Goal: Task Accomplishment & Management: Complete application form

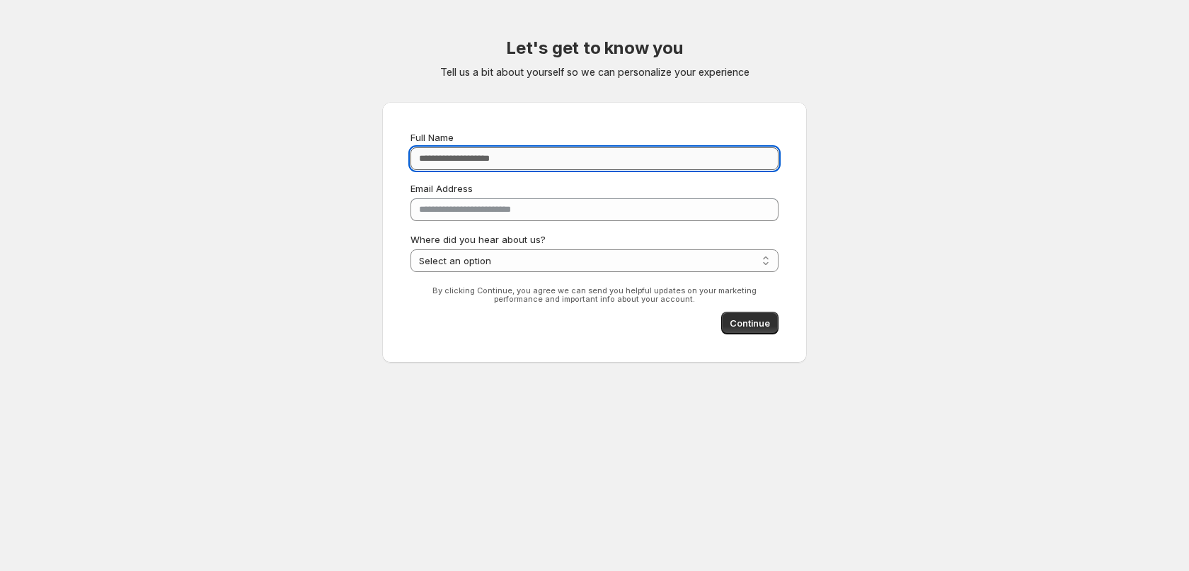
click at [502, 169] on input "Full Name" at bounding box center [595, 158] width 368 height 23
type input "**********"
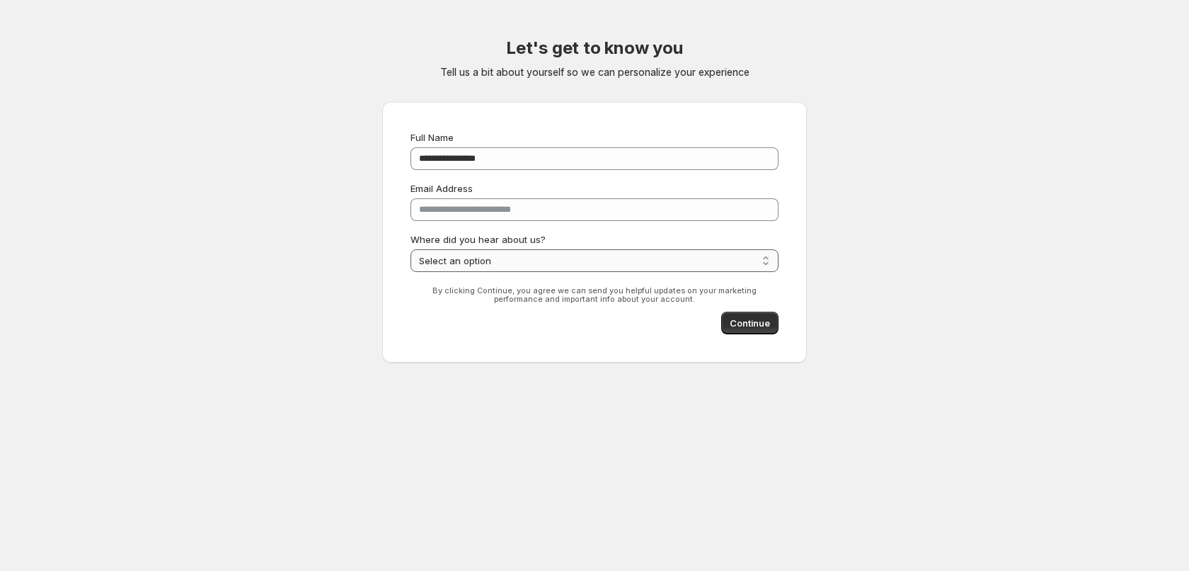
click at [519, 263] on select "**********" at bounding box center [595, 260] width 368 height 23
select select "**********"
click at [411, 249] on select "**********" at bounding box center [595, 260] width 368 height 23
click at [761, 331] on button "Continue" at bounding box center [749, 322] width 57 height 23
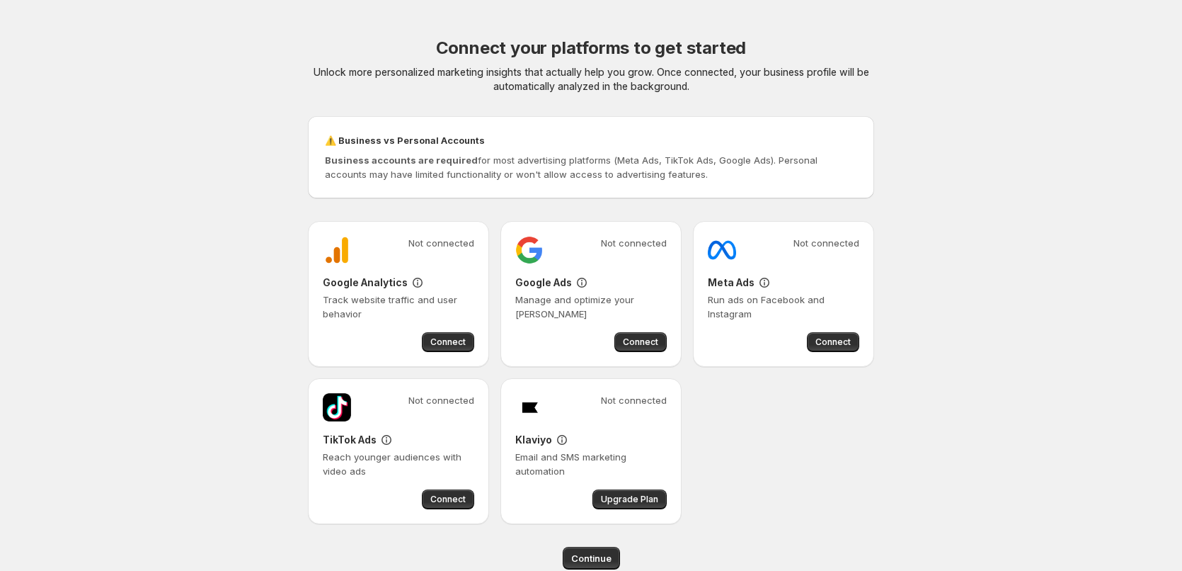
scroll to position [27, 0]
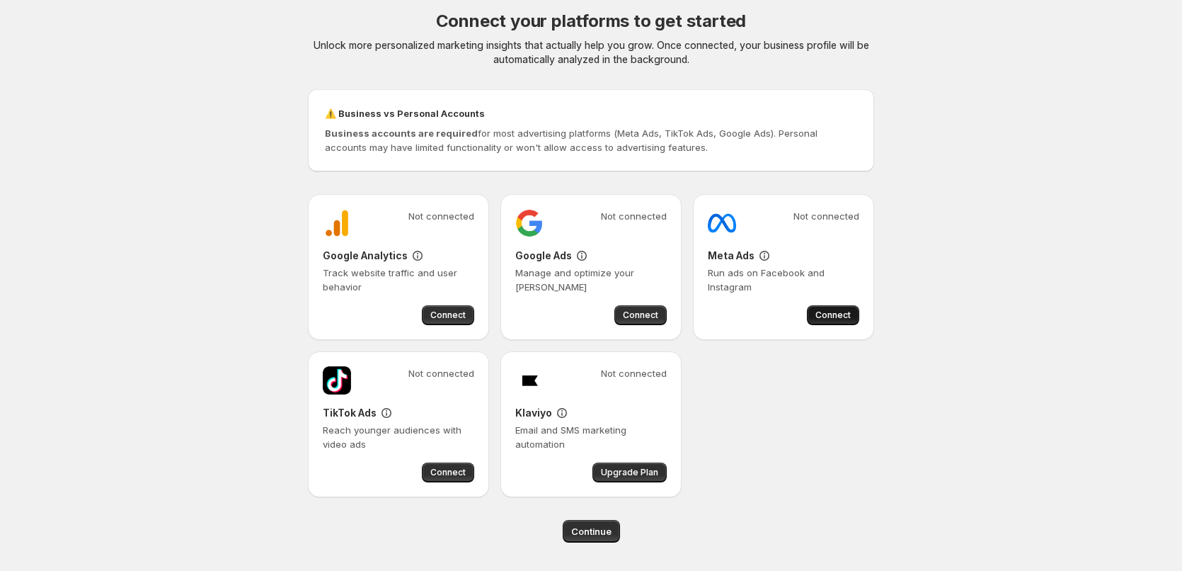
click at [826, 311] on span "Connect" at bounding box center [833, 314] width 35 height 11
click at [360, 33] on div "Connect your platforms to get started Unlock more personalized marketing insigh…" at bounding box center [591, 38] width 566 height 57
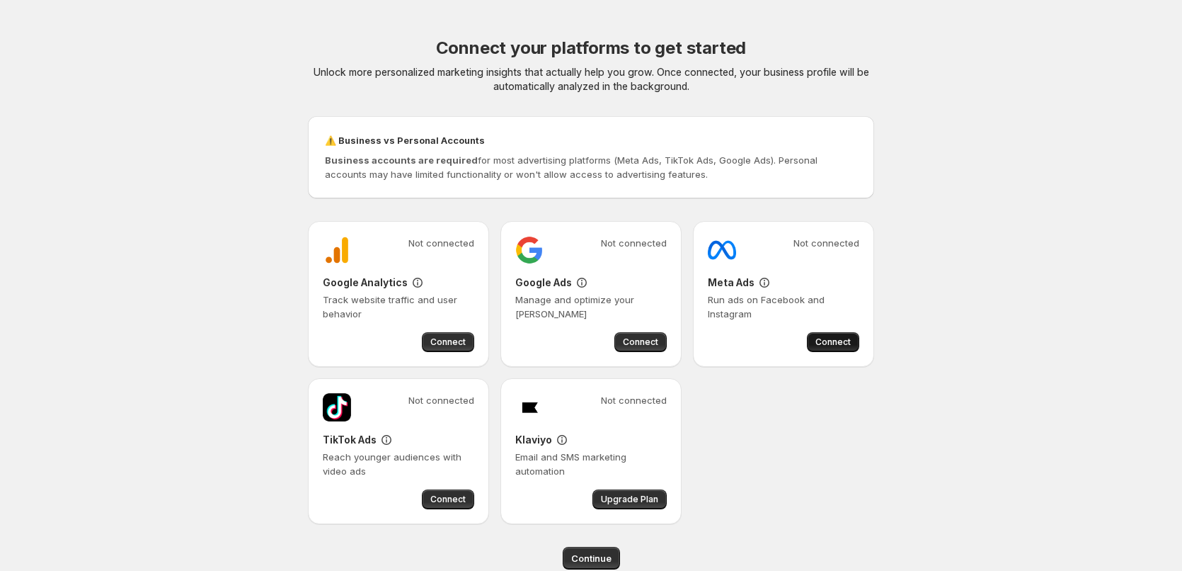
click at [837, 349] on button "Connect" at bounding box center [833, 342] width 52 height 20
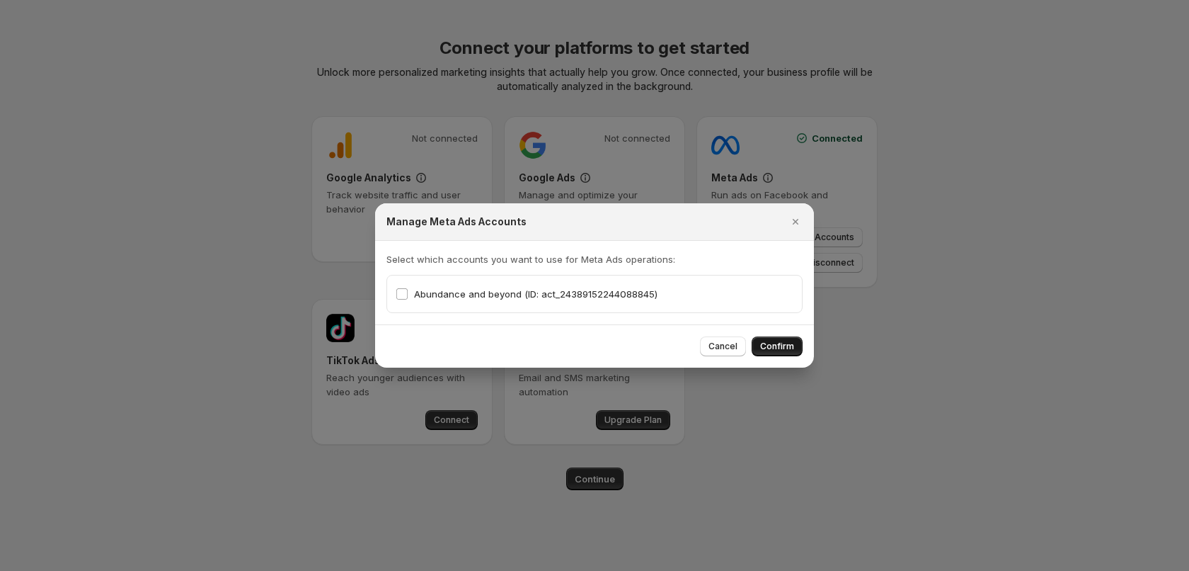
click at [794, 353] on button "Confirm" at bounding box center [777, 346] width 51 height 20
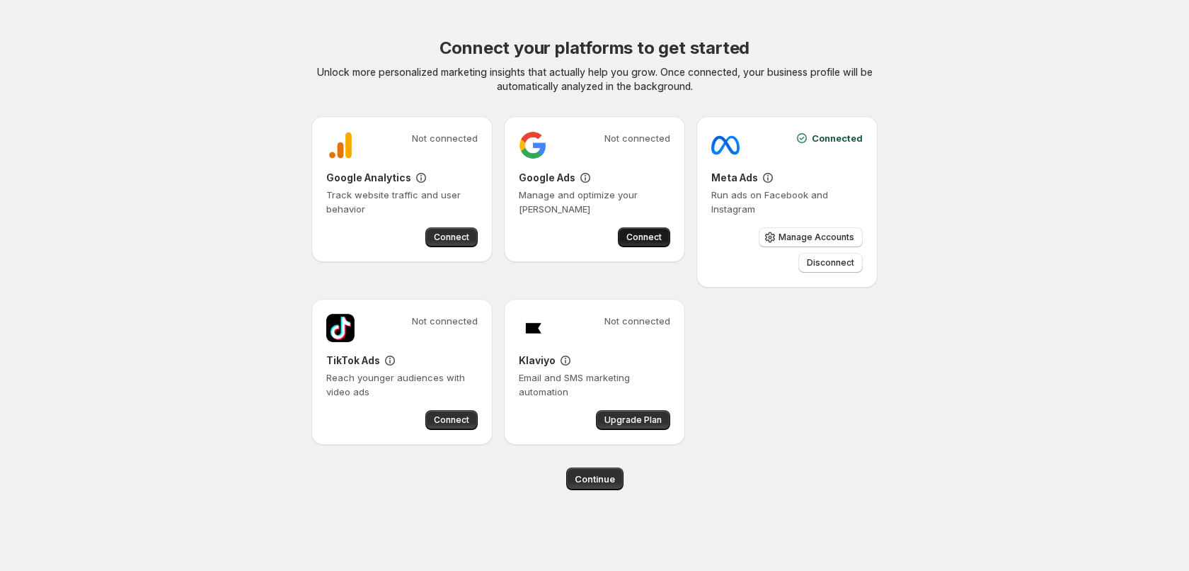
click at [641, 236] on span "Connect" at bounding box center [643, 236] width 35 height 11
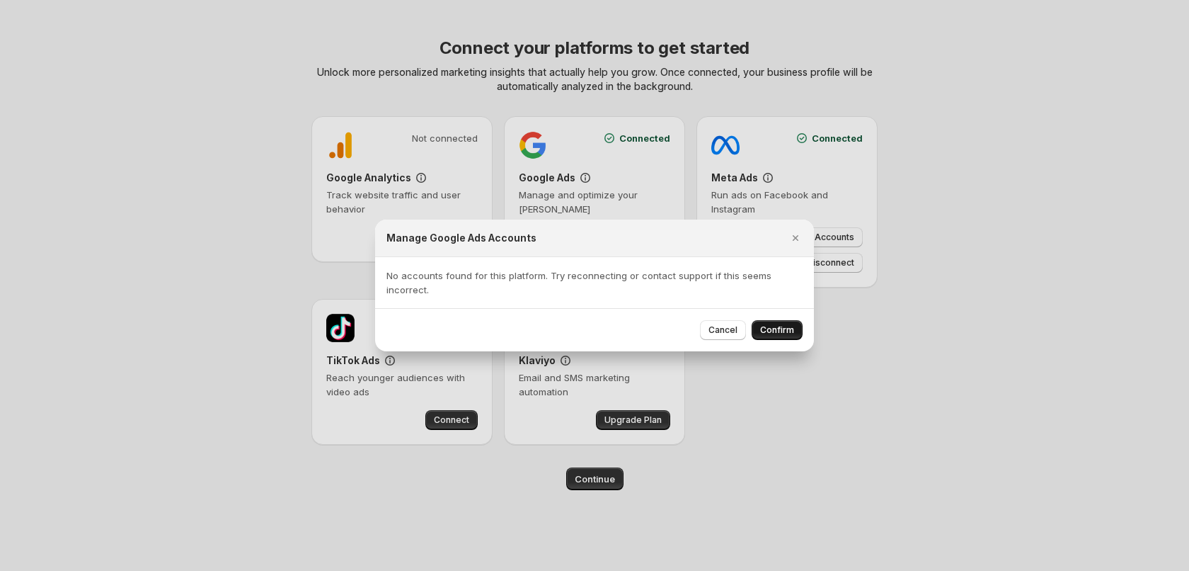
click at [779, 332] on span "Confirm" at bounding box center [777, 329] width 34 height 11
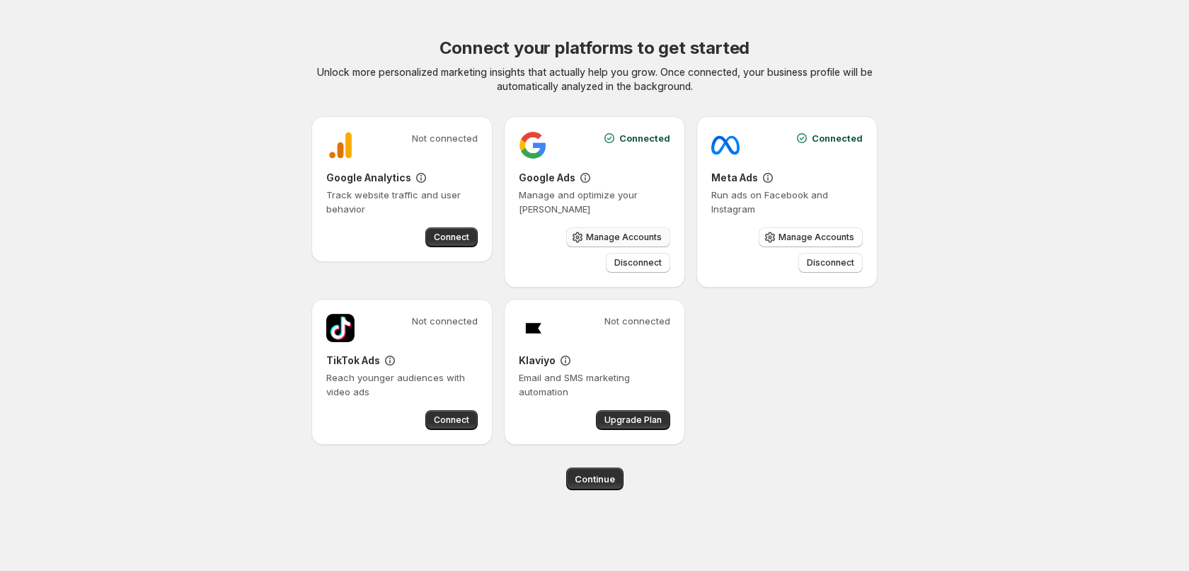
click at [598, 243] on button "Manage Accounts" at bounding box center [618, 237] width 104 height 20
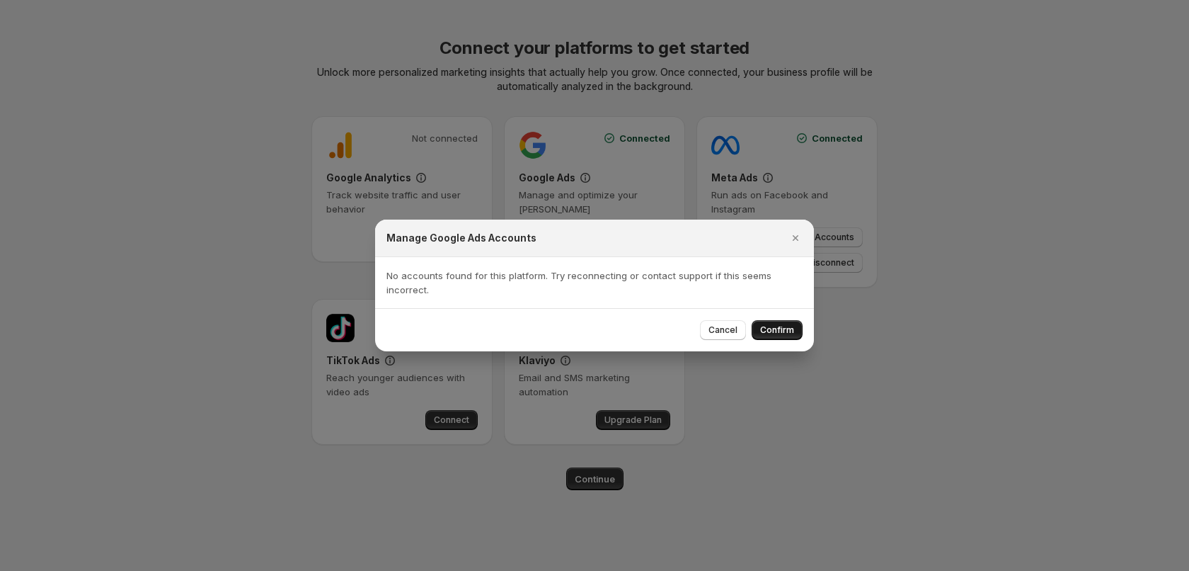
click at [774, 331] on span "Confirm" at bounding box center [777, 329] width 34 height 11
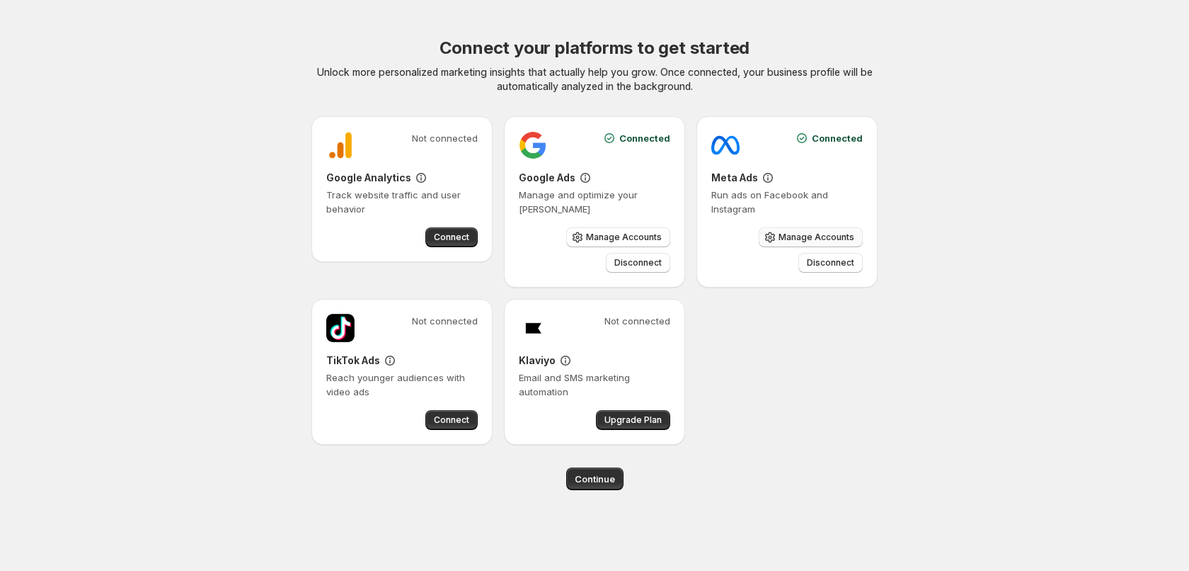
click at [802, 239] on span "Manage Accounts" at bounding box center [817, 236] width 76 height 11
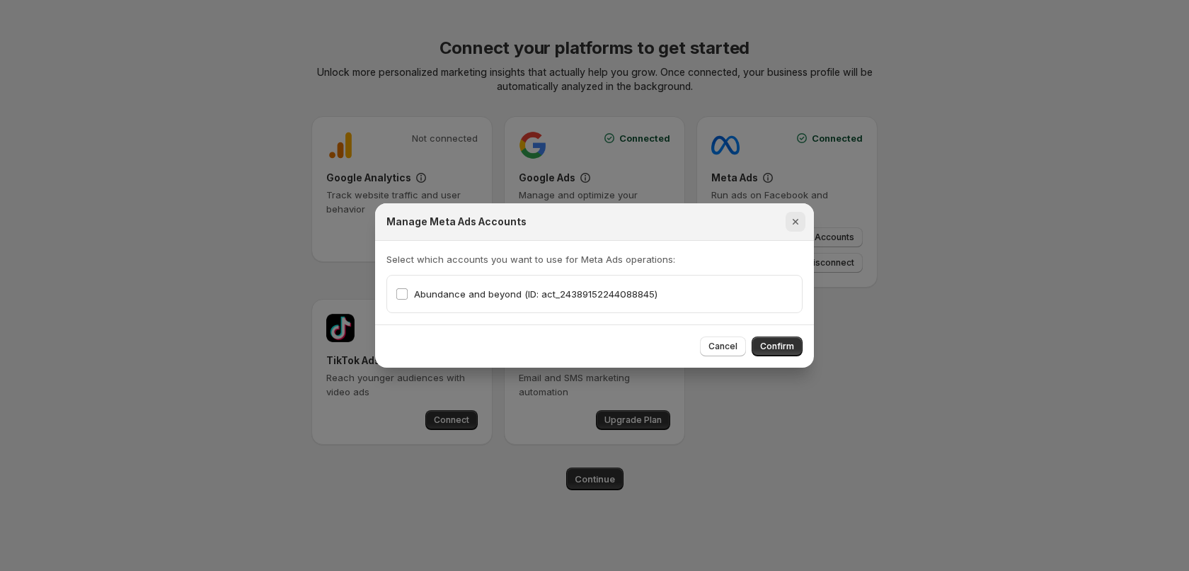
click at [793, 216] on icon "Close" at bounding box center [796, 221] width 14 height 14
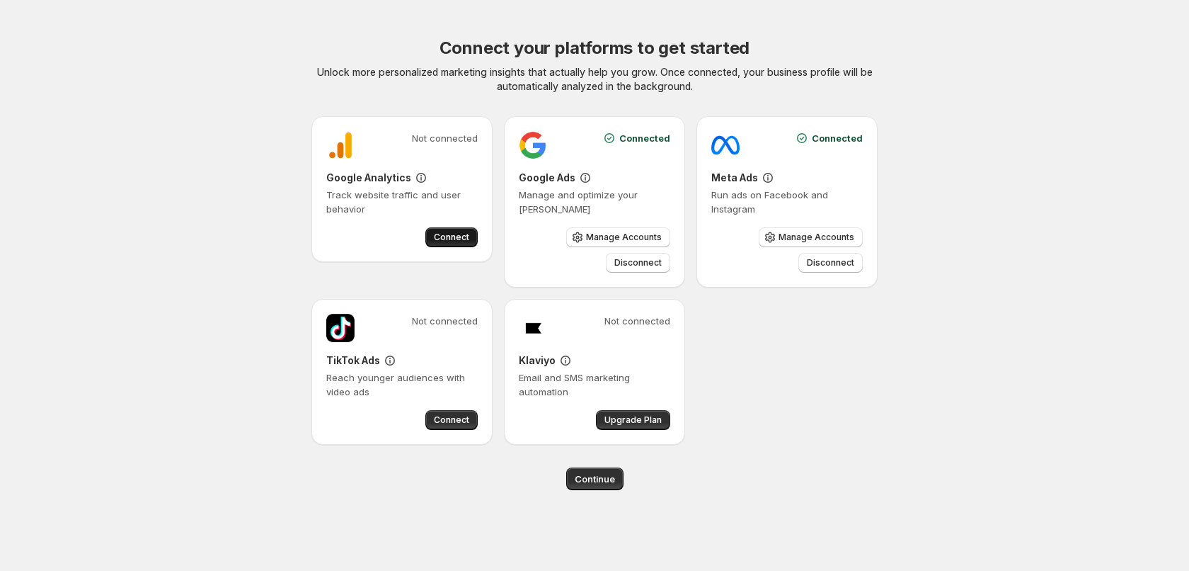
click at [452, 241] on span "Connect" at bounding box center [451, 236] width 35 height 11
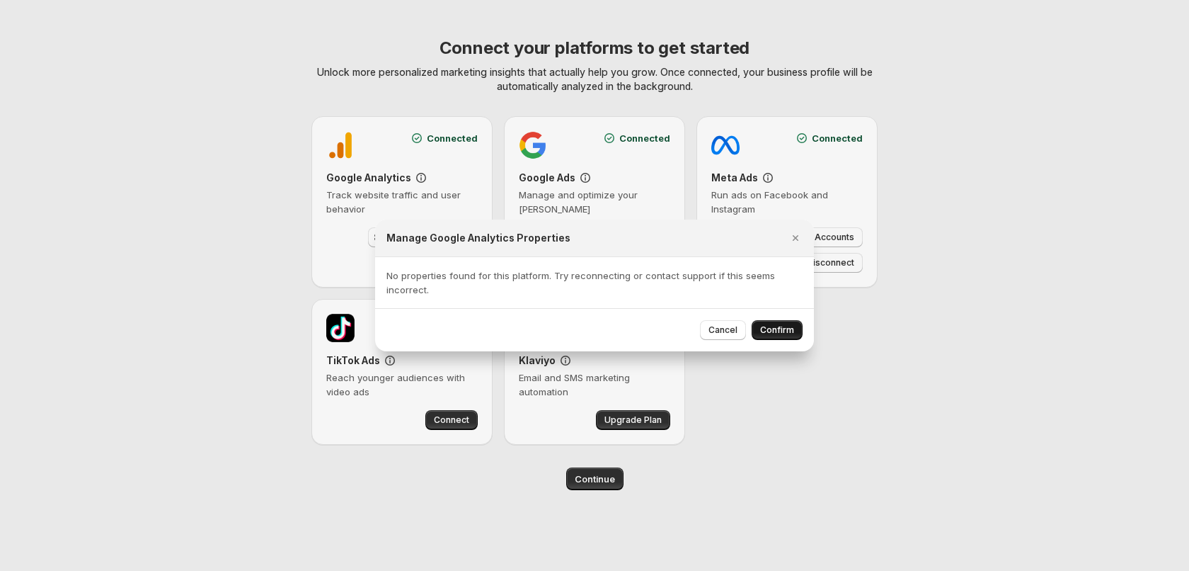
click at [791, 326] on span "Confirm" at bounding box center [777, 329] width 34 height 11
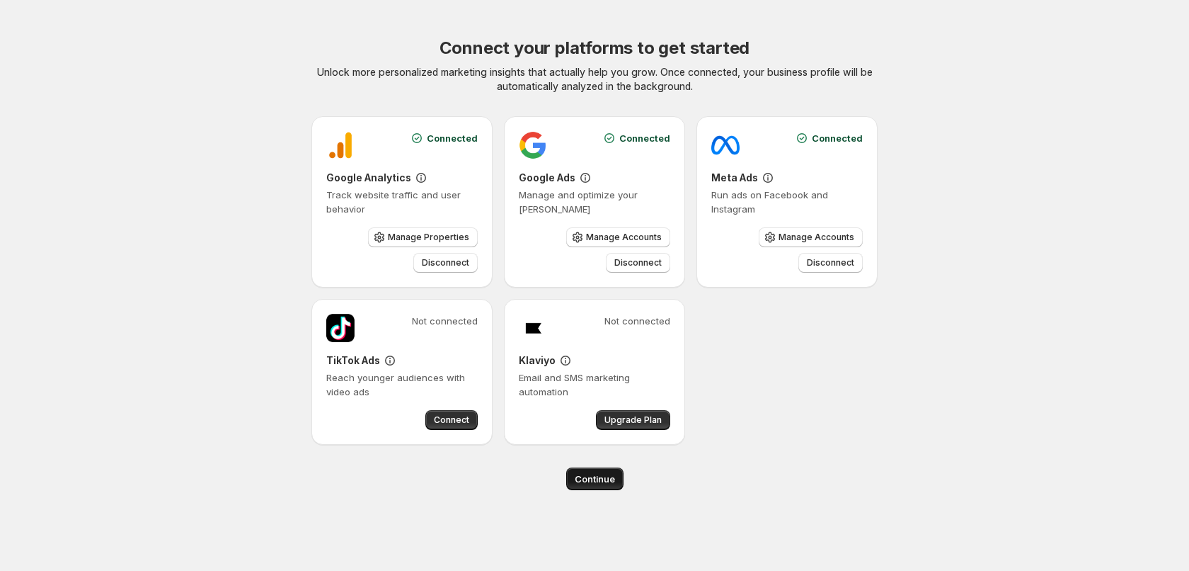
click at [614, 487] on button "Continue" at bounding box center [594, 478] width 57 height 23
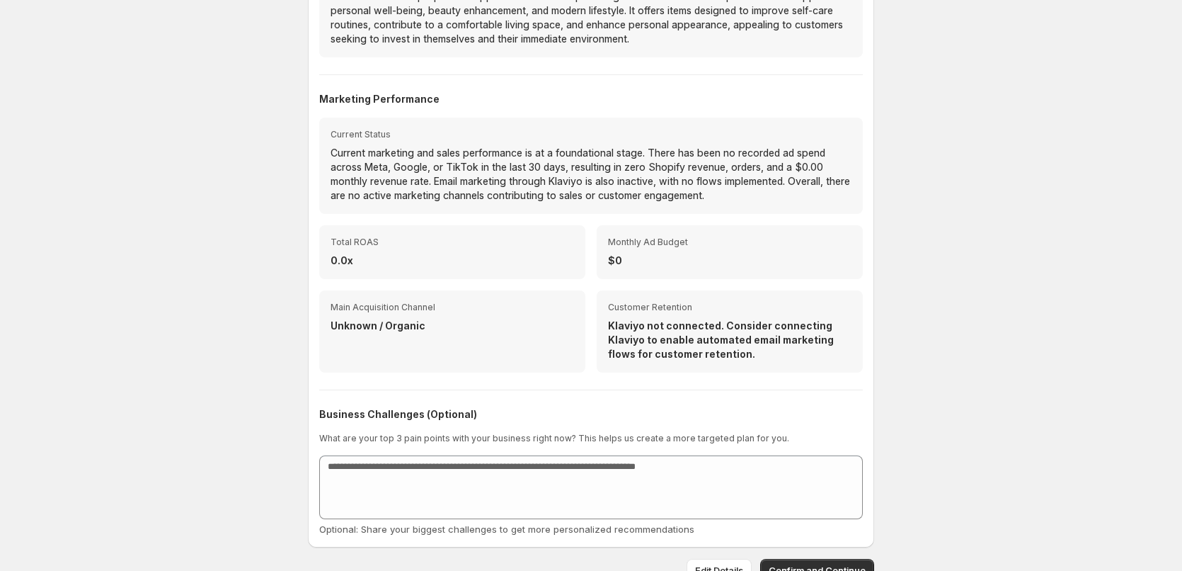
scroll to position [412, 0]
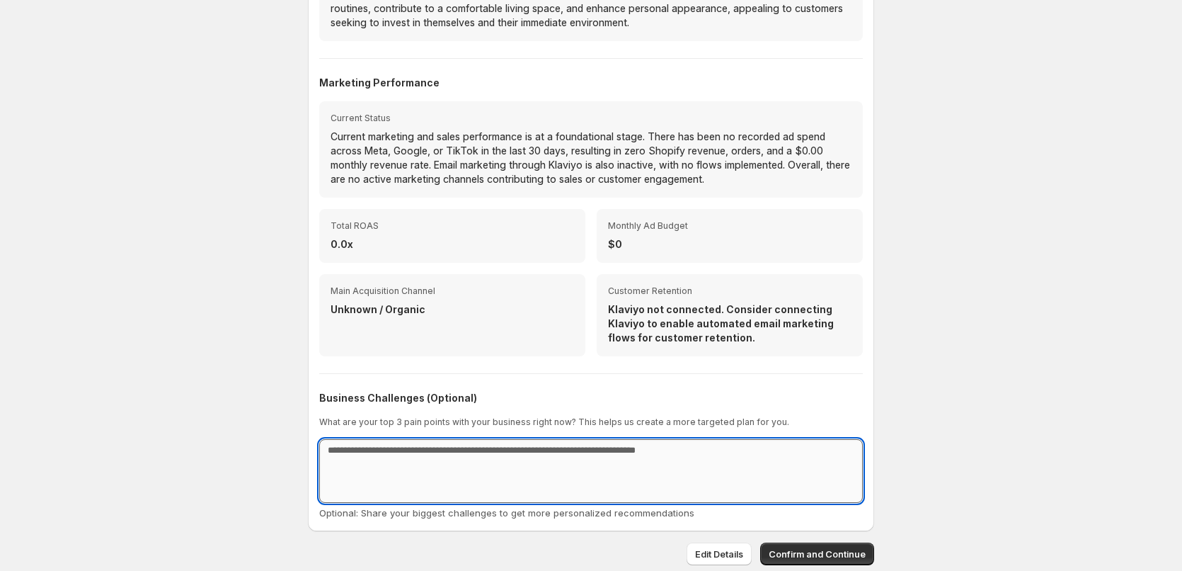
click at [465, 452] on textarea at bounding box center [591, 471] width 544 height 64
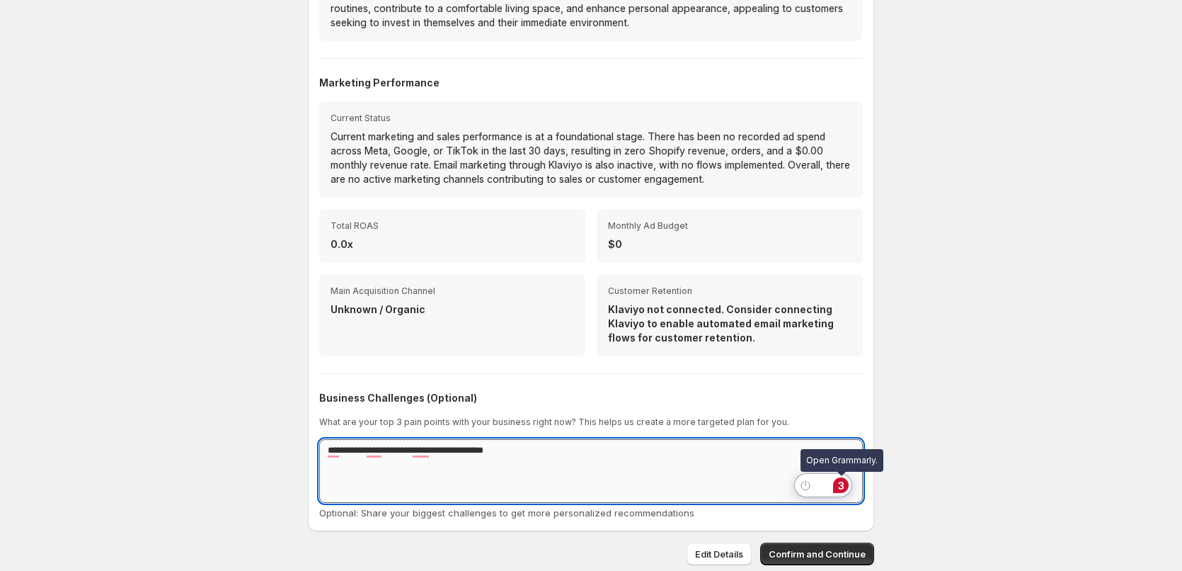
click at [842, 493] on button "3" at bounding box center [841, 485] width 18 height 18
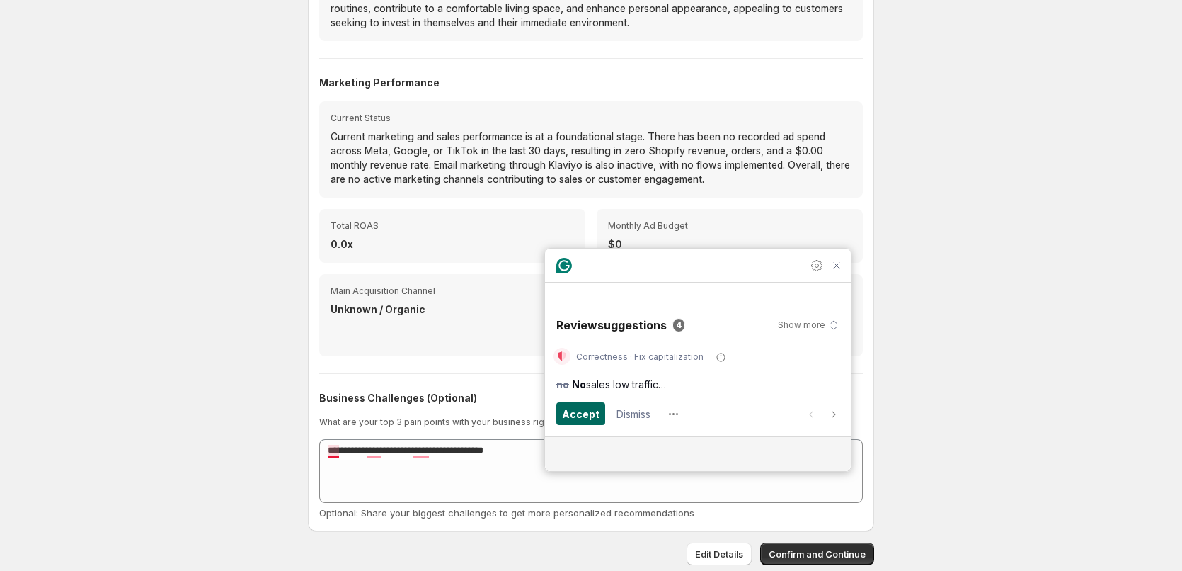
click at [587, 412] on span "Accept" at bounding box center [581, 414] width 38 height 16
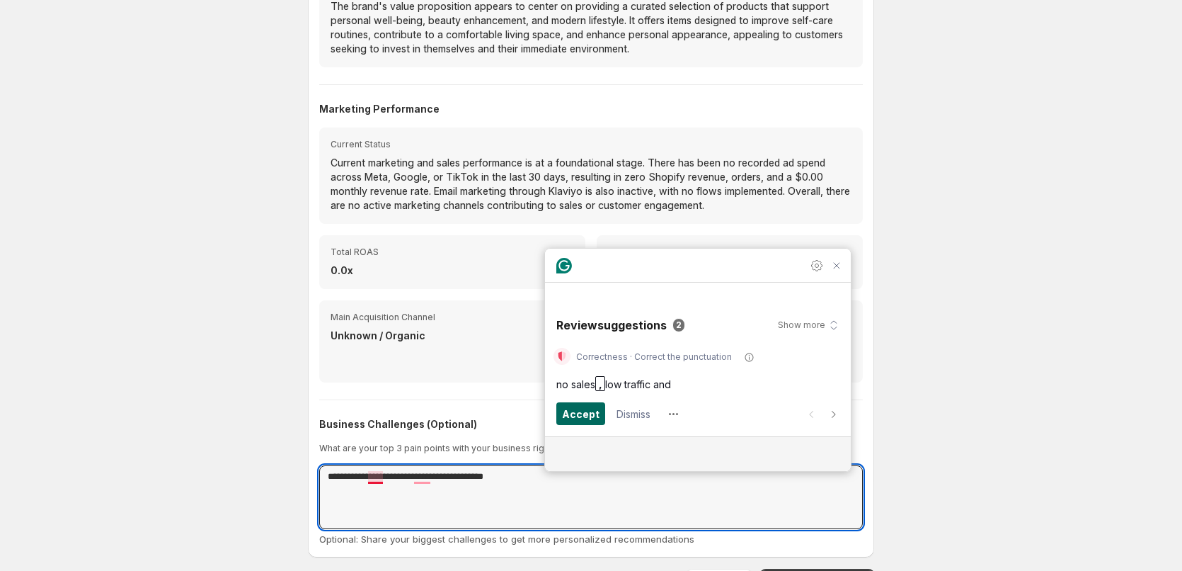
click at [587, 412] on span "Accept" at bounding box center [581, 414] width 38 height 16
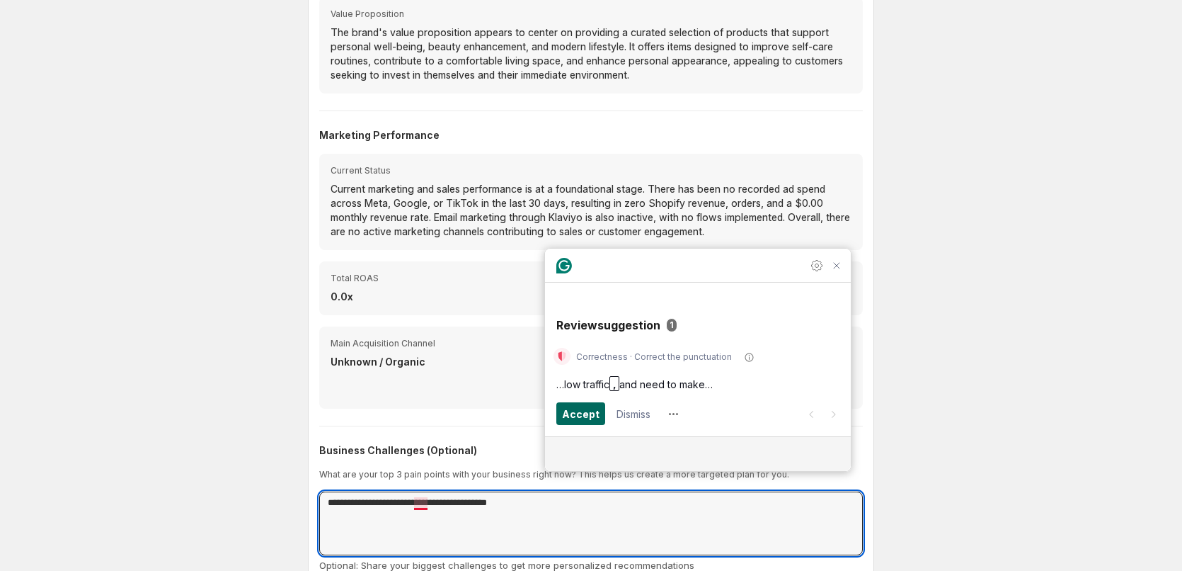
click at [587, 412] on span "Accept" at bounding box center [581, 414] width 38 height 16
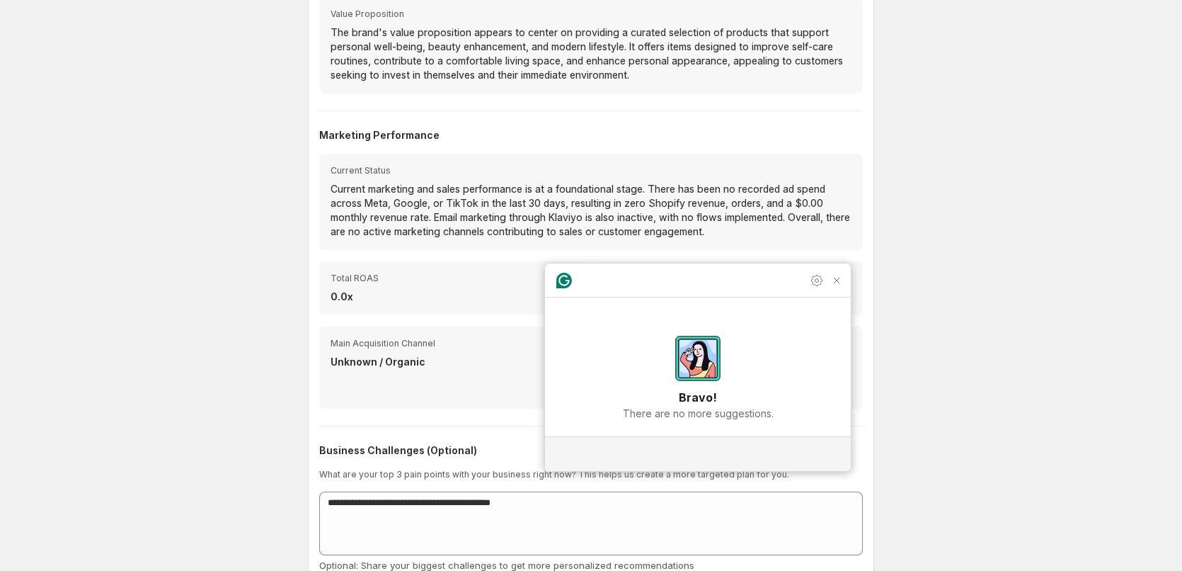
click at [587, 412] on article "Bravo! There are no more suggestions." at bounding box center [698, 378] width 306 height 116
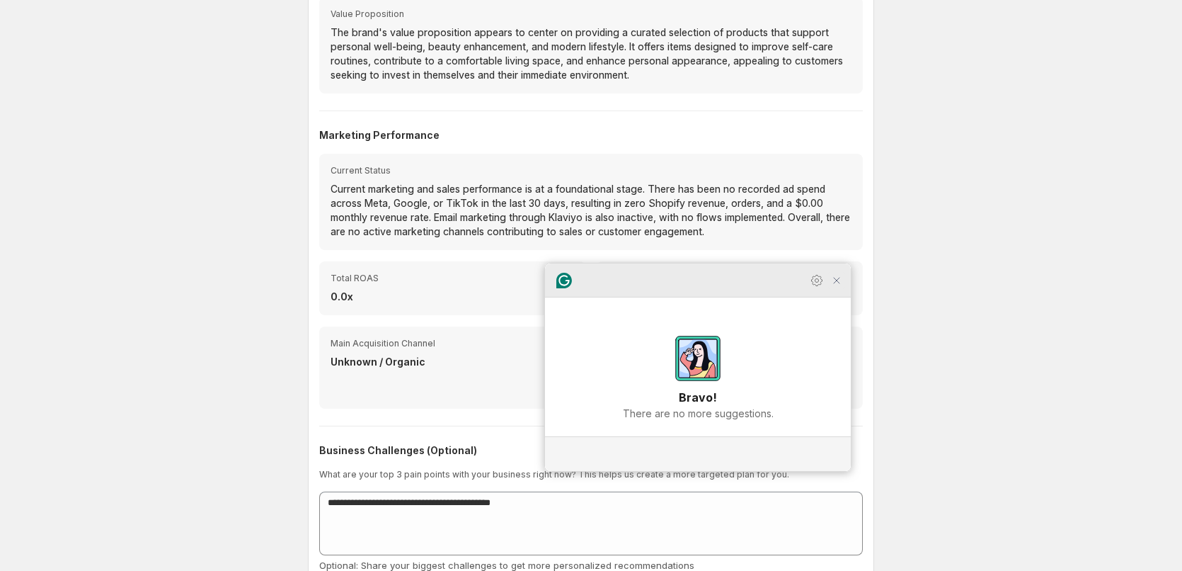
click at [842, 286] on icon "Close Grammarly Assistant" at bounding box center [836, 280] width 11 height 11
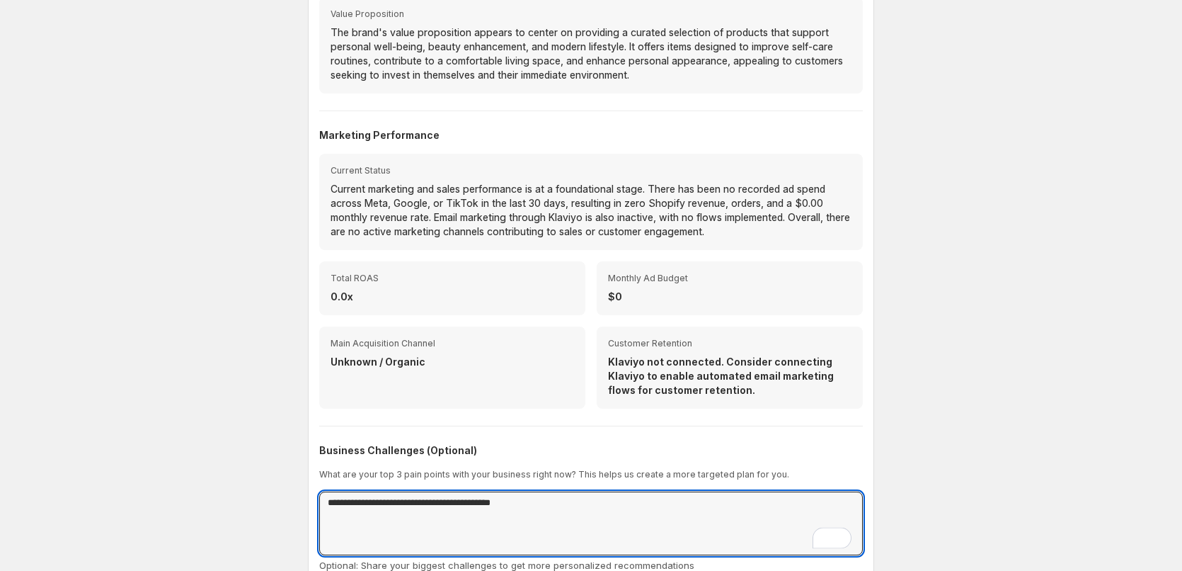
scroll to position [412, 0]
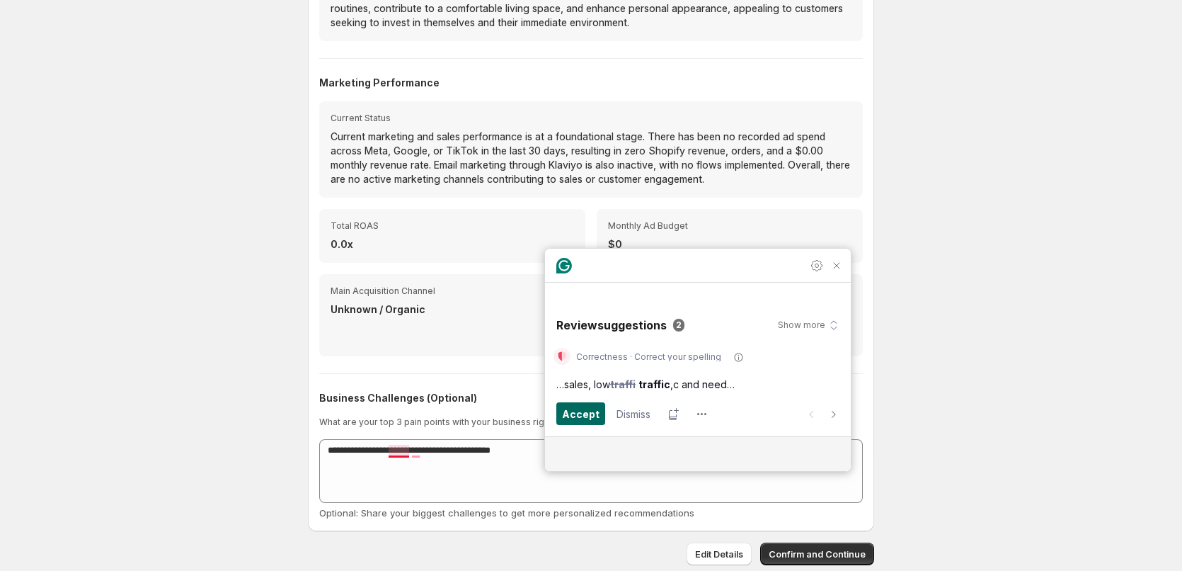
click at [590, 411] on span "Accept" at bounding box center [581, 414] width 38 height 16
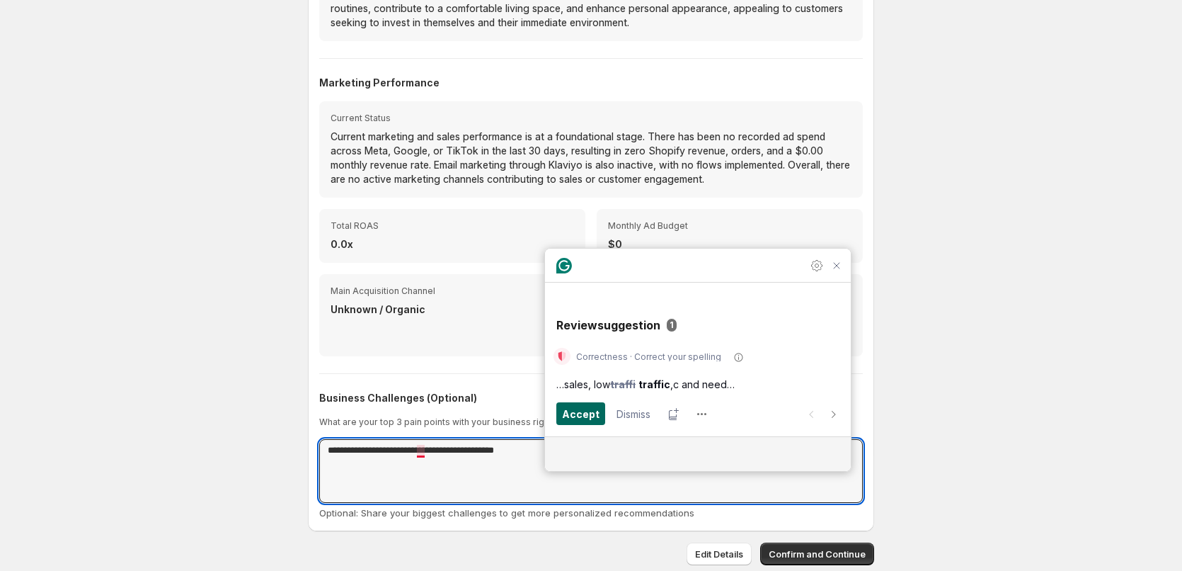
scroll to position [386, 0]
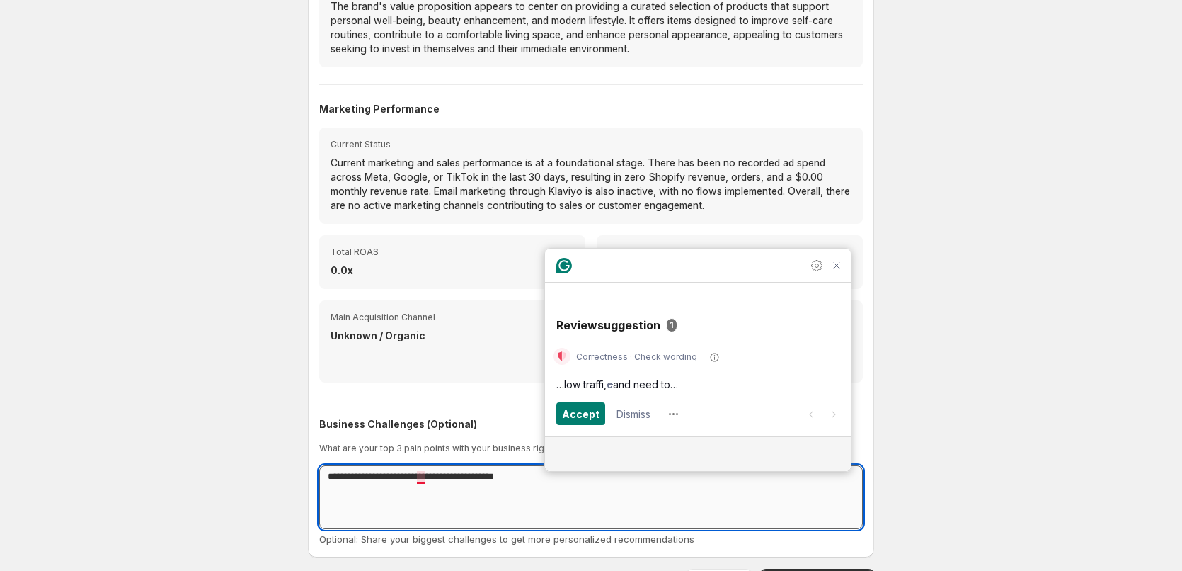
click at [426, 479] on textarea "**********" at bounding box center [591, 497] width 544 height 64
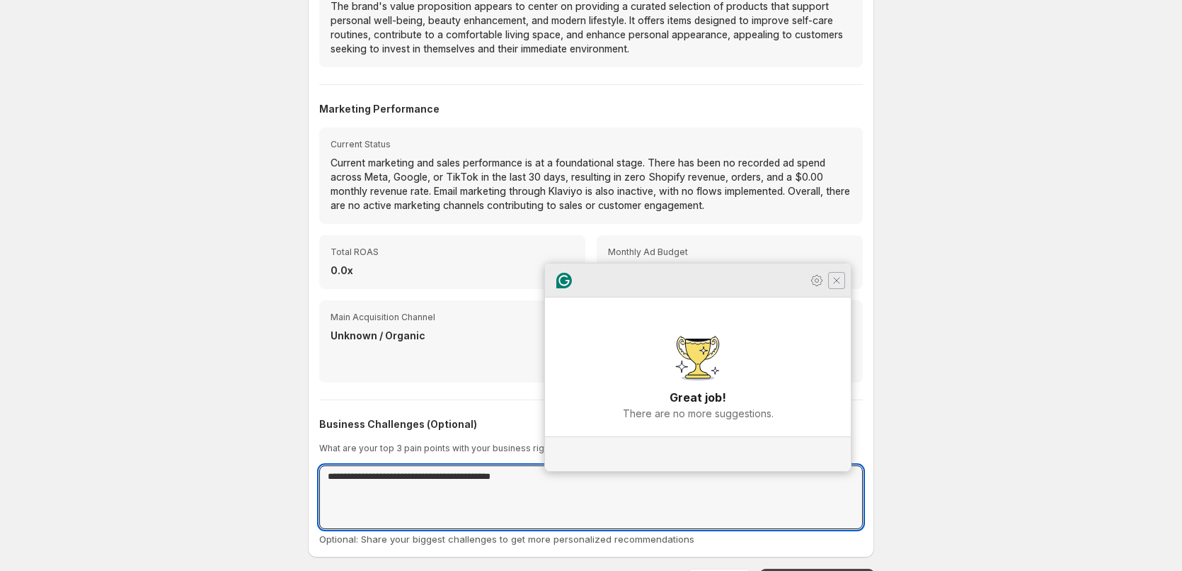
type textarea "**********"
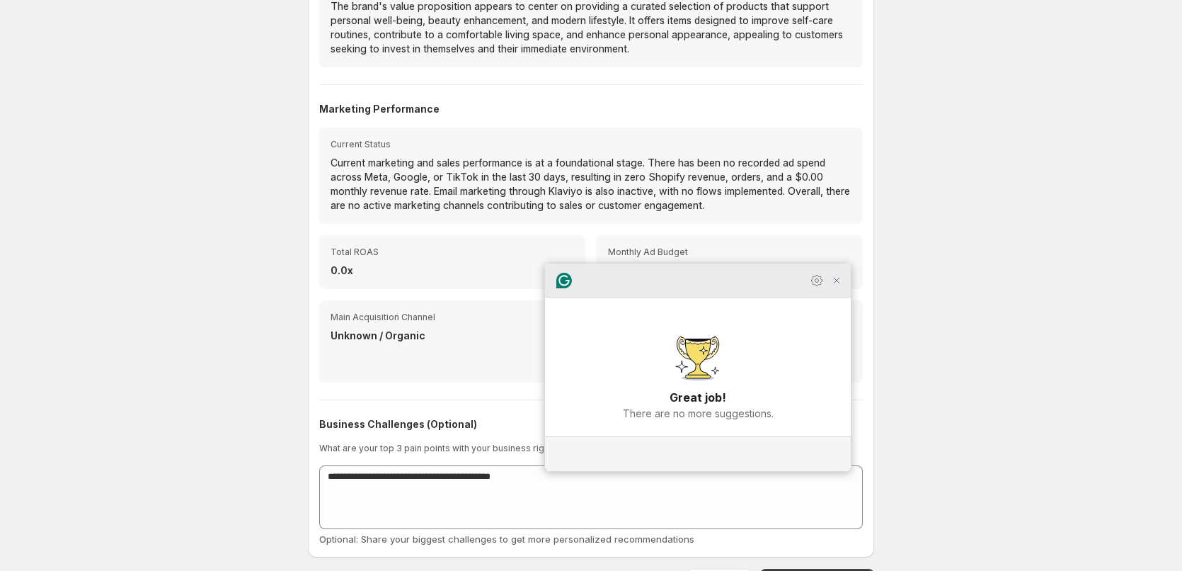
click at [838, 286] on icon "Close Grammarly Assistant" at bounding box center [836, 280] width 11 height 11
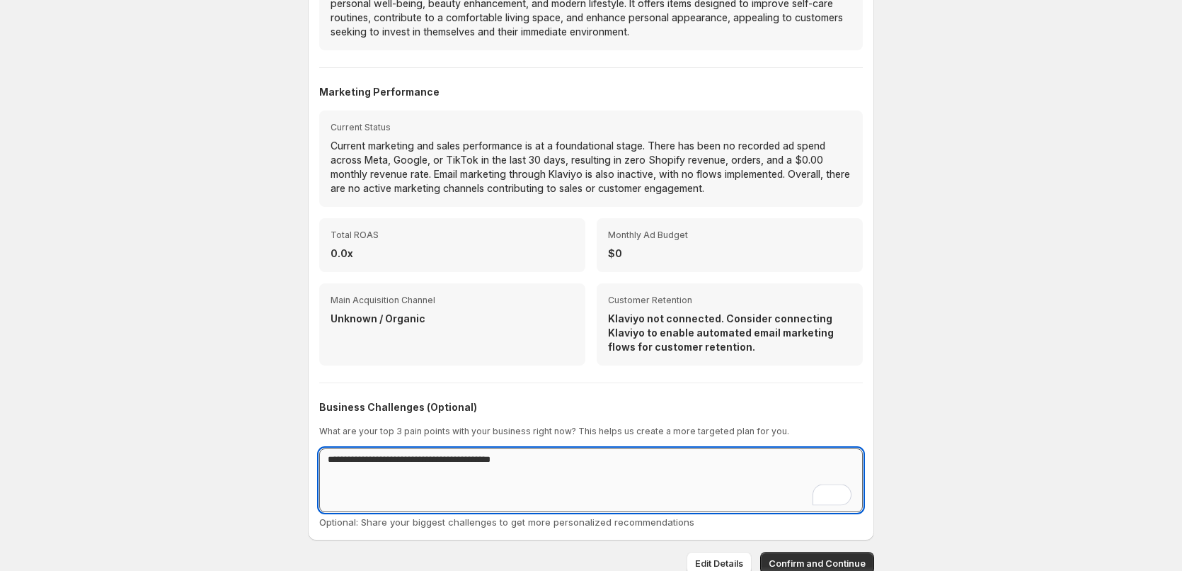
scroll to position [412, 0]
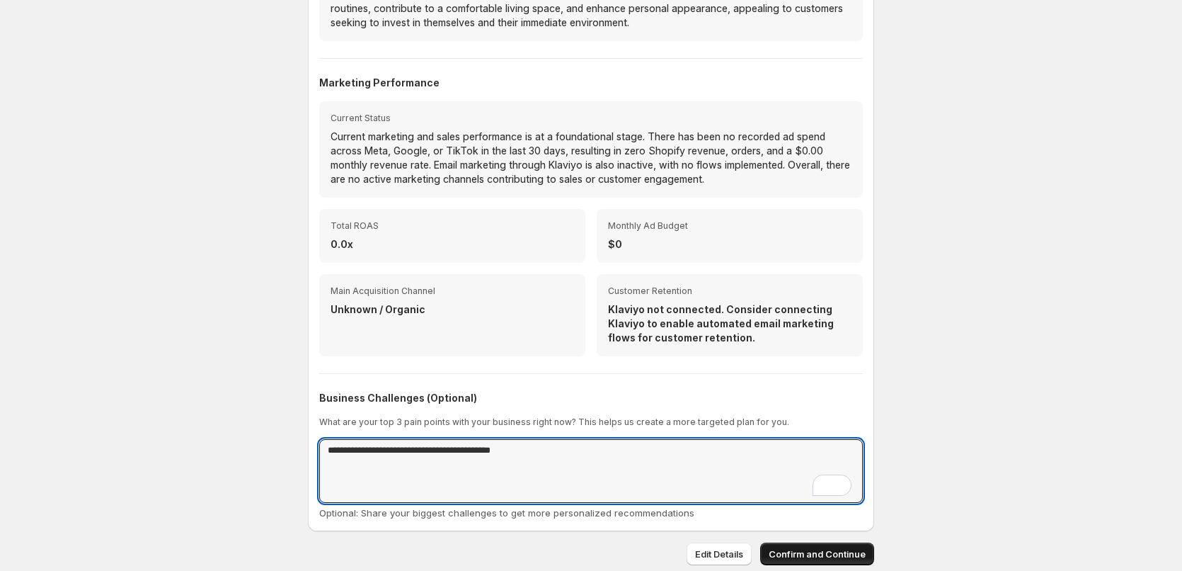
click at [849, 552] on span "Confirm and Continue" at bounding box center [817, 554] width 97 height 14
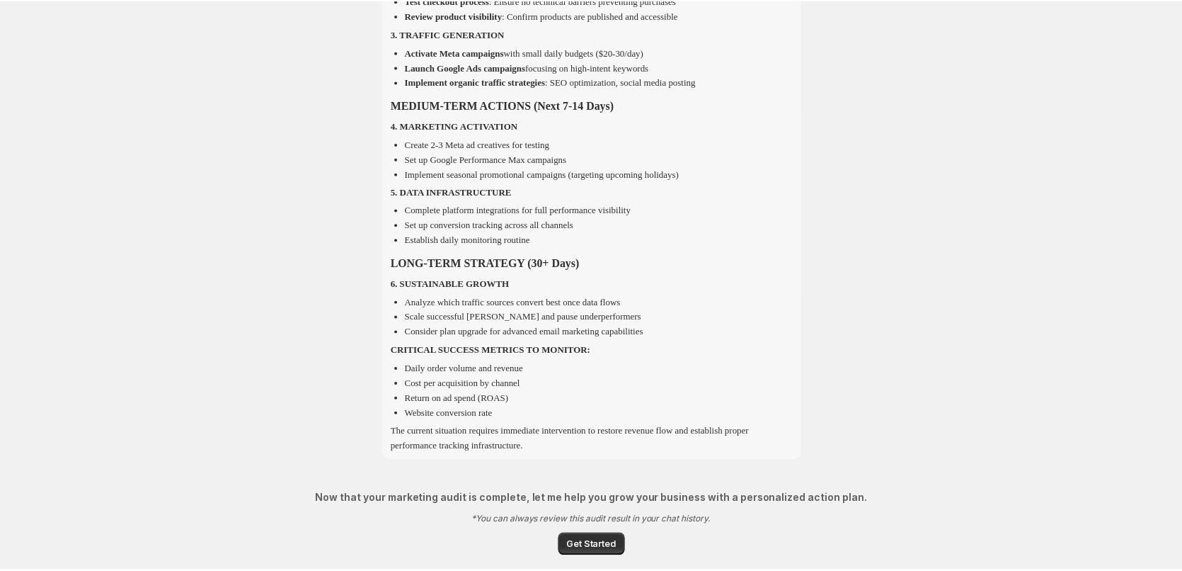
scroll to position [1477, 0]
click at [589, 547] on span "Get Started" at bounding box center [595, 545] width 50 height 14
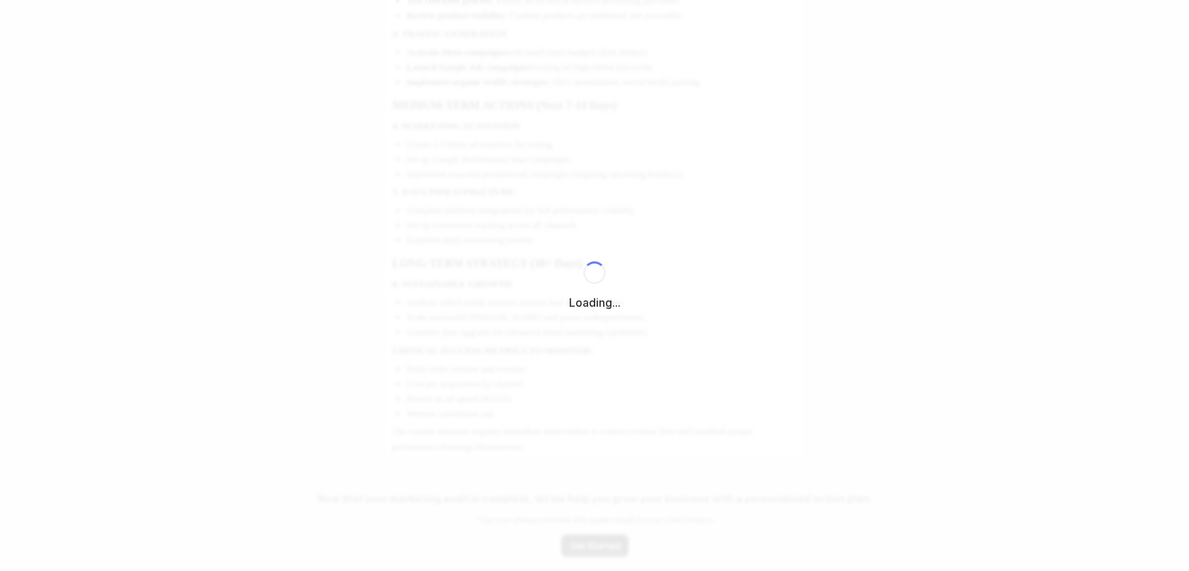
select select "*********"
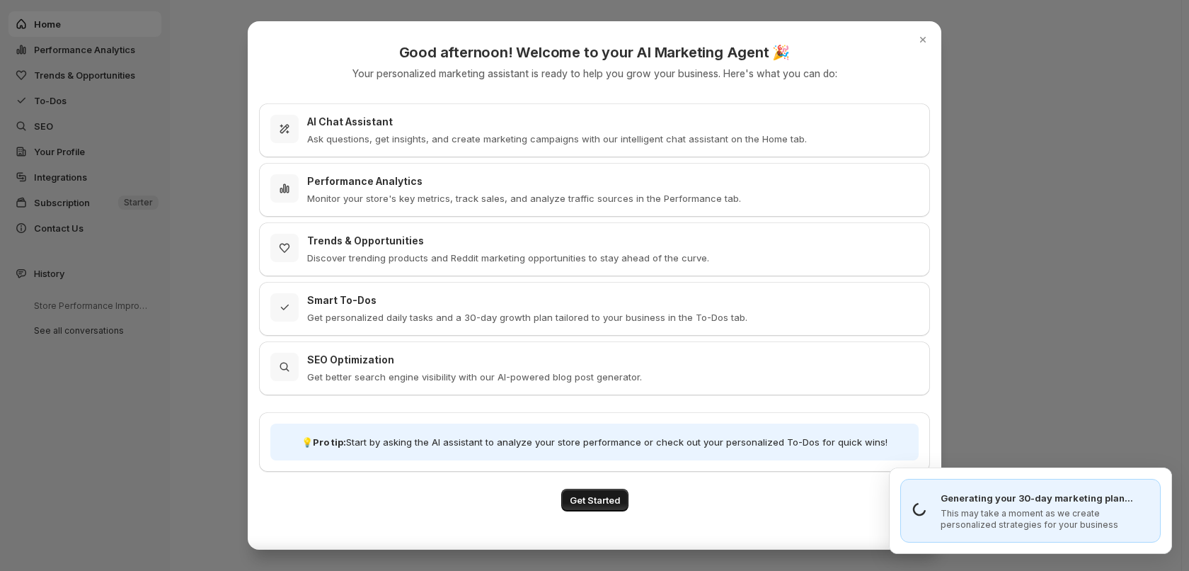
click at [589, 498] on span "Get Started" at bounding box center [595, 500] width 50 height 14
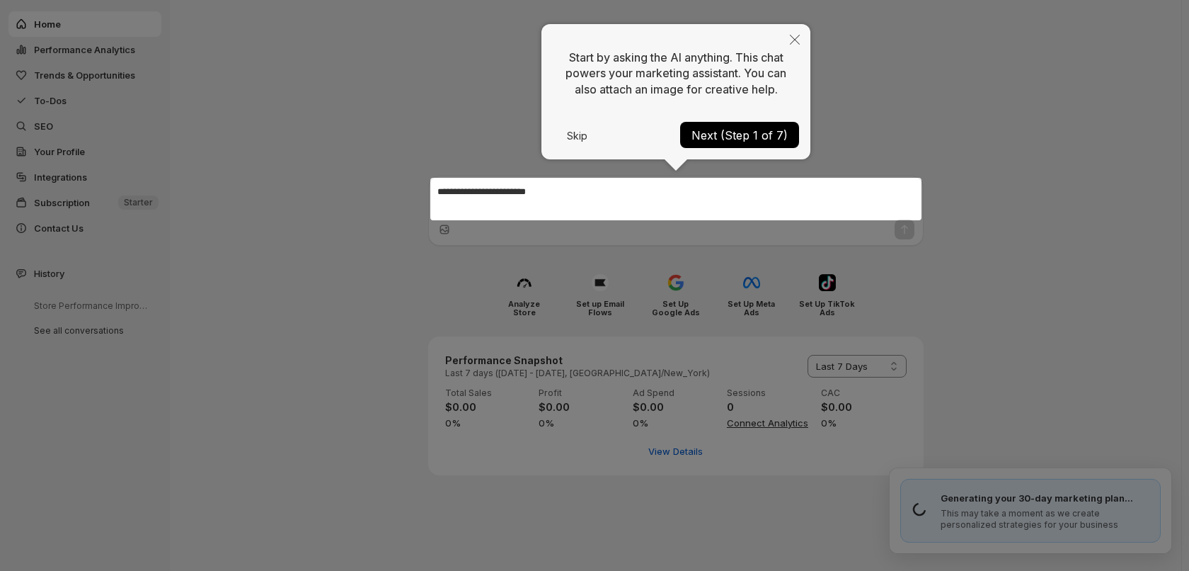
click at [715, 143] on button "Next (Step 1 of 7)" at bounding box center [739, 135] width 119 height 26
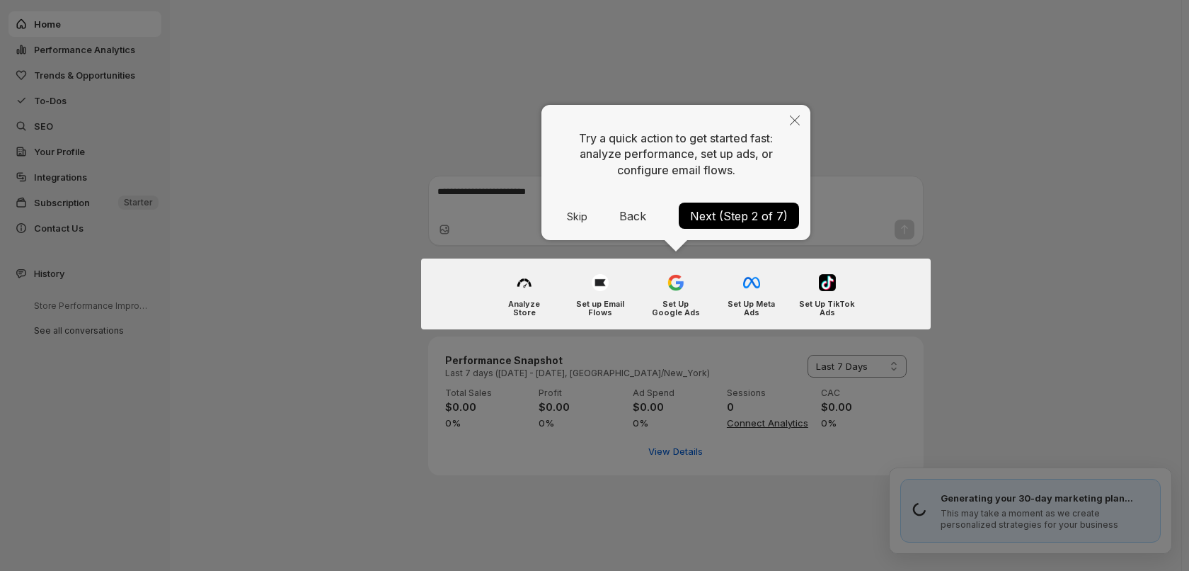
click at [742, 215] on button "Next (Step 2 of 7)" at bounding box center [739, 215] width 120 height 26
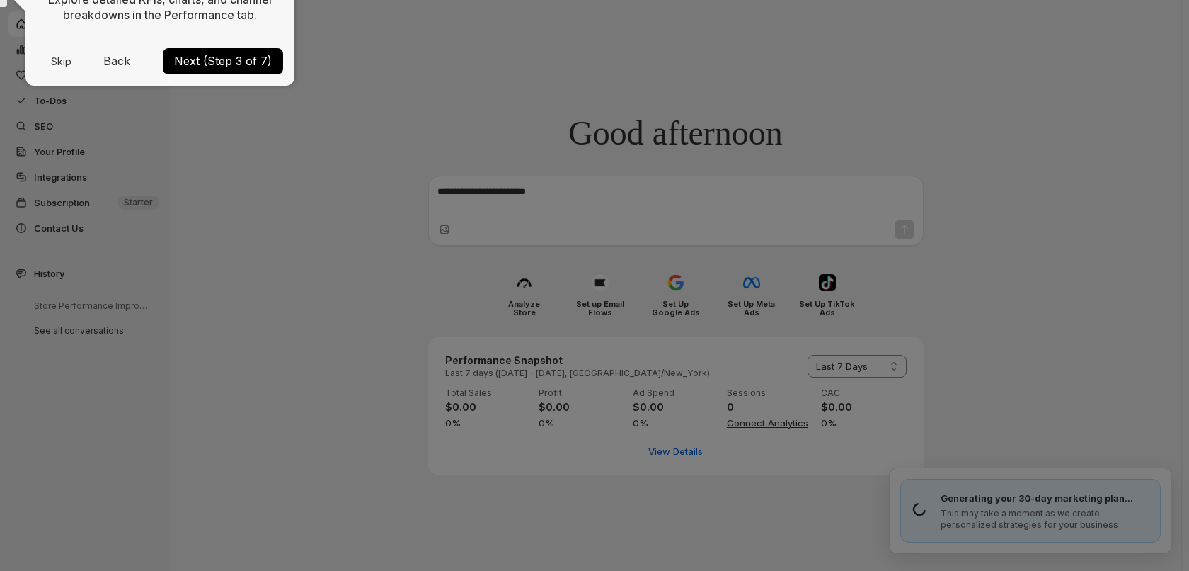
click at [240, 64] on button "Next (Step 3 of 7)" at bounding box center [223, 61] width 120 height 26
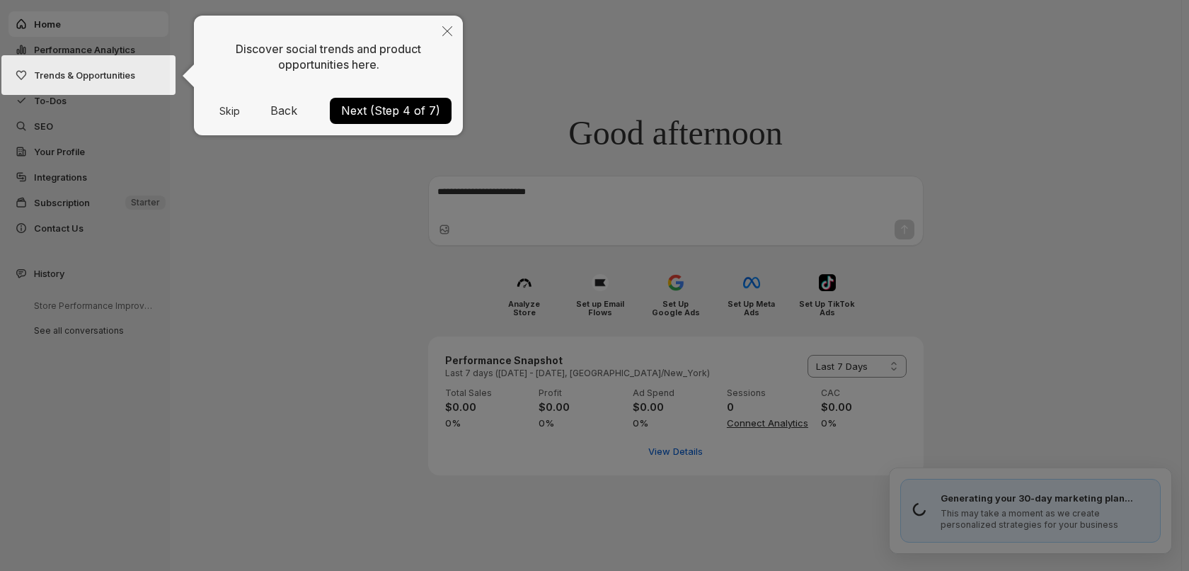
click at [390, 115] on button "Next (Step 4 of 7)" at bounding box center [391, 111] width 122 height 26
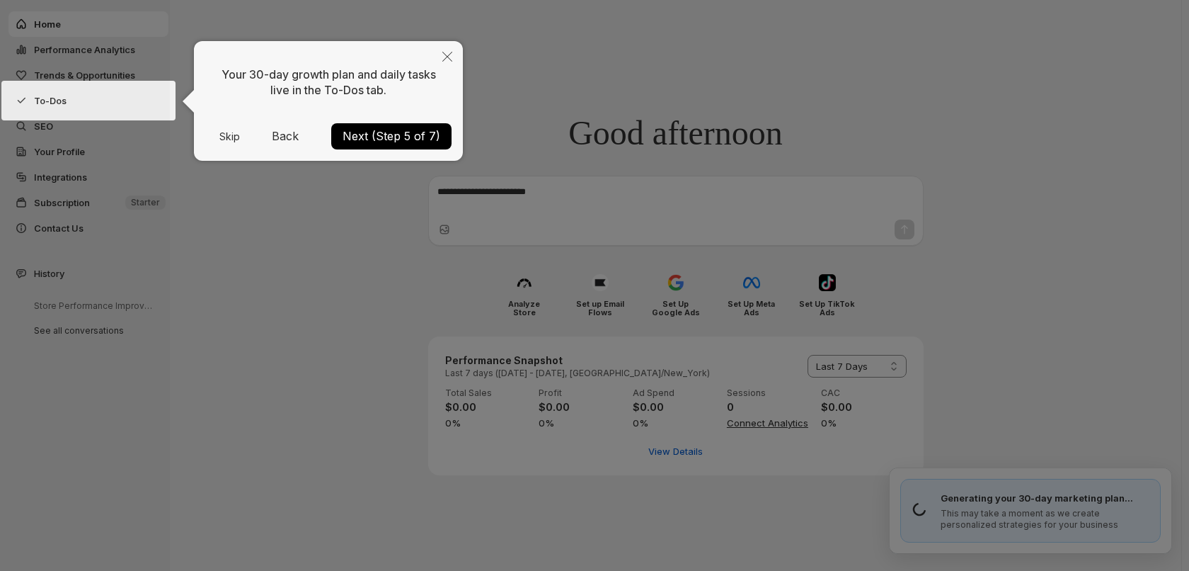
click at [396, 141] on button "Next (Step 5 of 7)" at bounding box center [391, 136] width 120 height 26
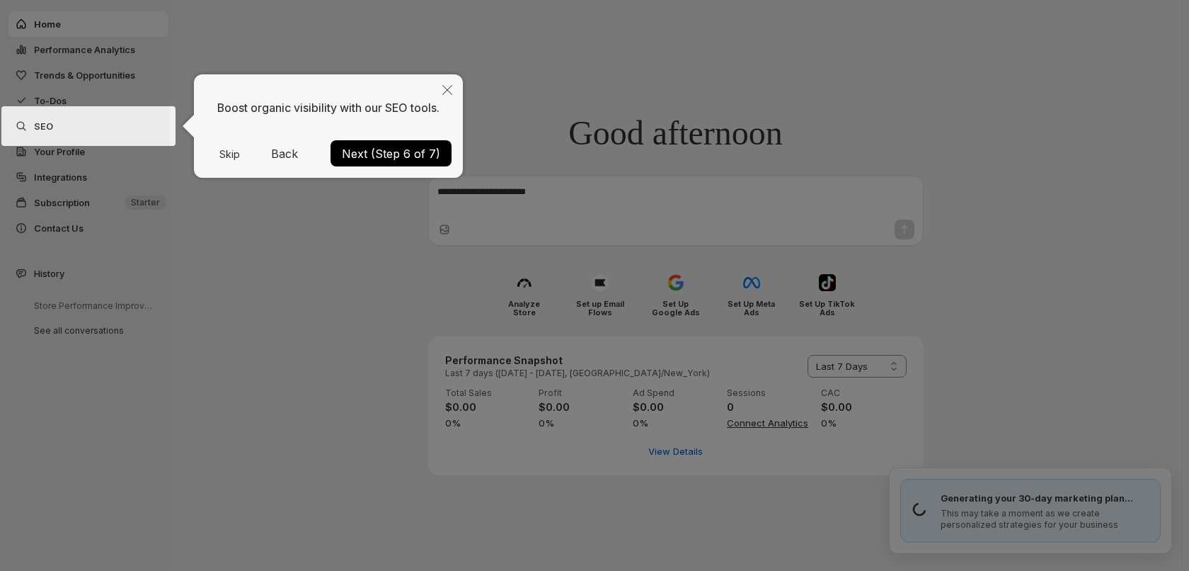
click at [396, 161] on button "Next (Step 6 of 7)" at bounding box center [391, 153] width 121 height 26
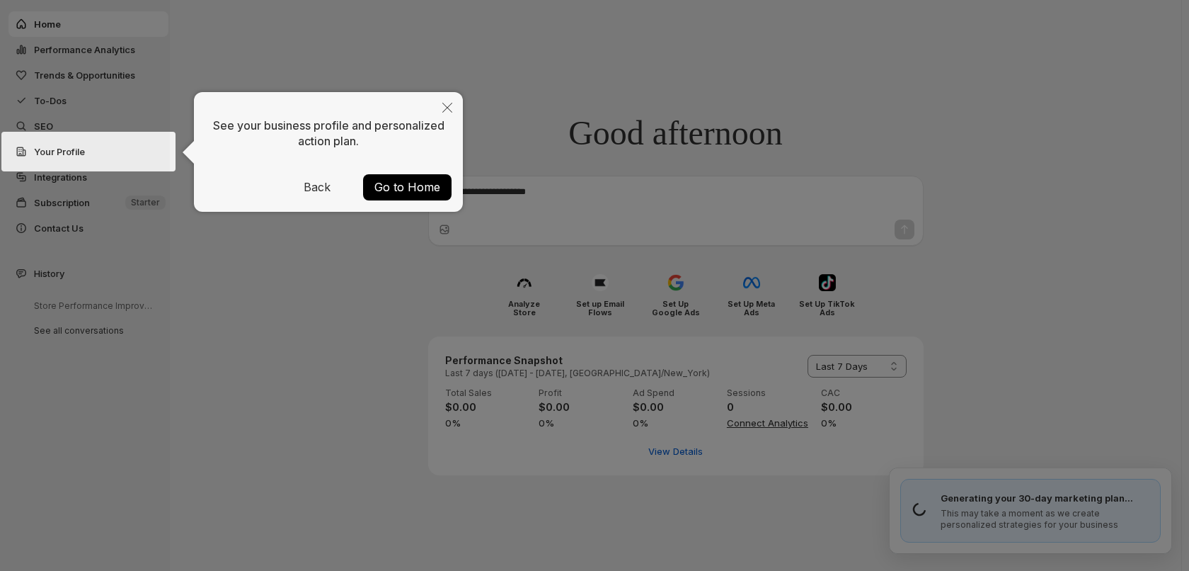
click at [397, 189] on button "Go to Home" at bounding box center [407, 187] width 88 height 26
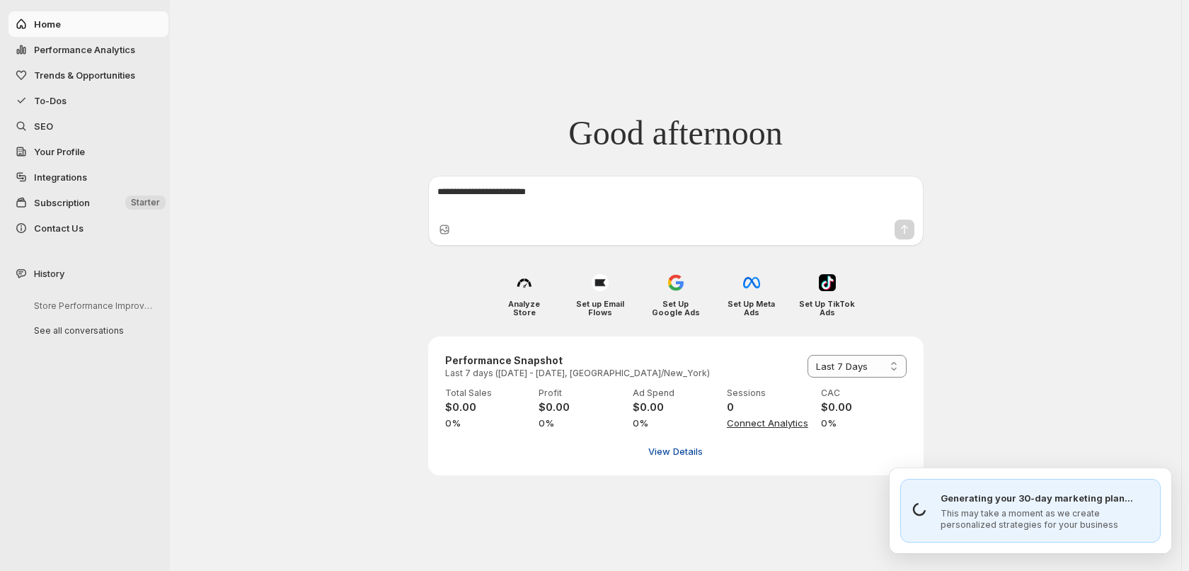
click at [681, 462] on button "View Details" at bounding box center [675, 451] width 71 height 23
select select "**********"
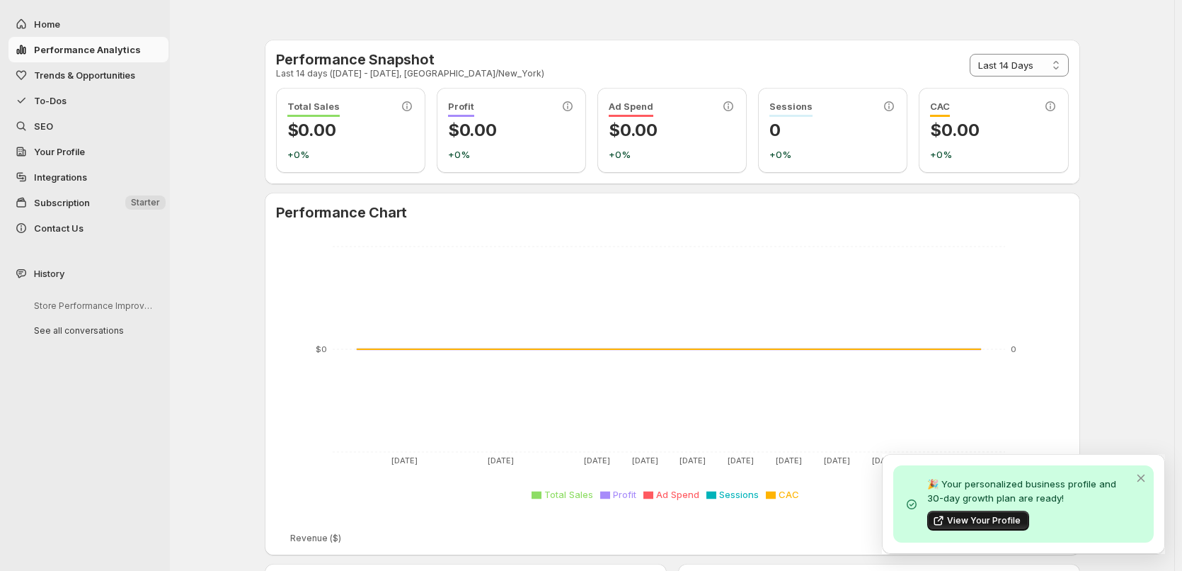
click at [1012, 529] on button "View Your Profile" at bounding box center [978, 520] width 102 height 20
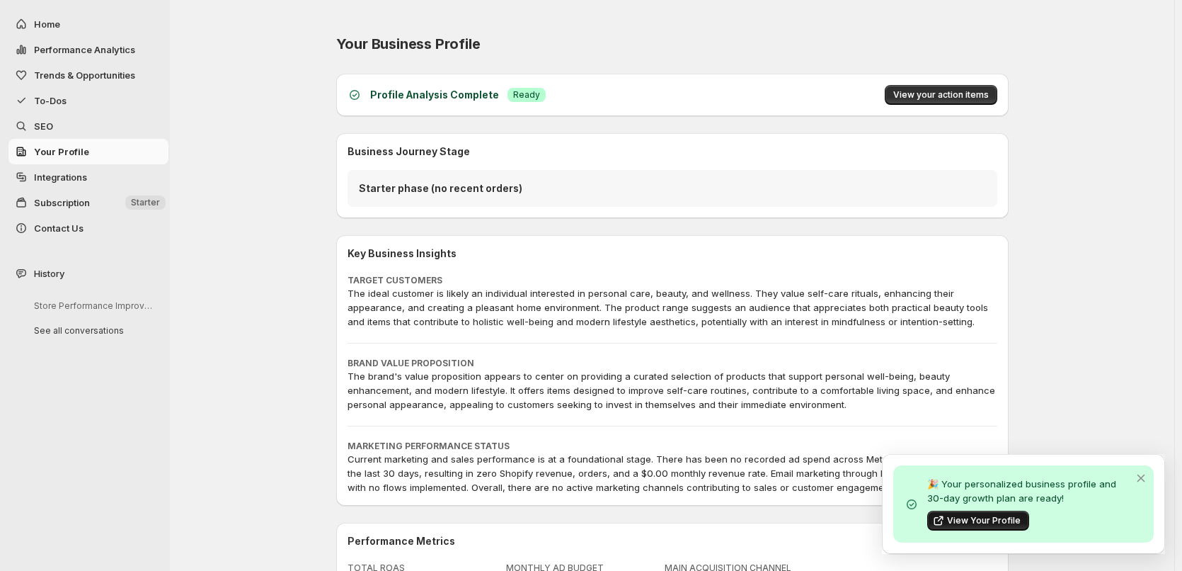
click at [1001, 515] on span "View Your Profile" at bounding box center [984, 520] width 74 height 11
click at [1139, 475] on icon "Dismiss notification" at bounding box center [1142, 477] width 8 height 7
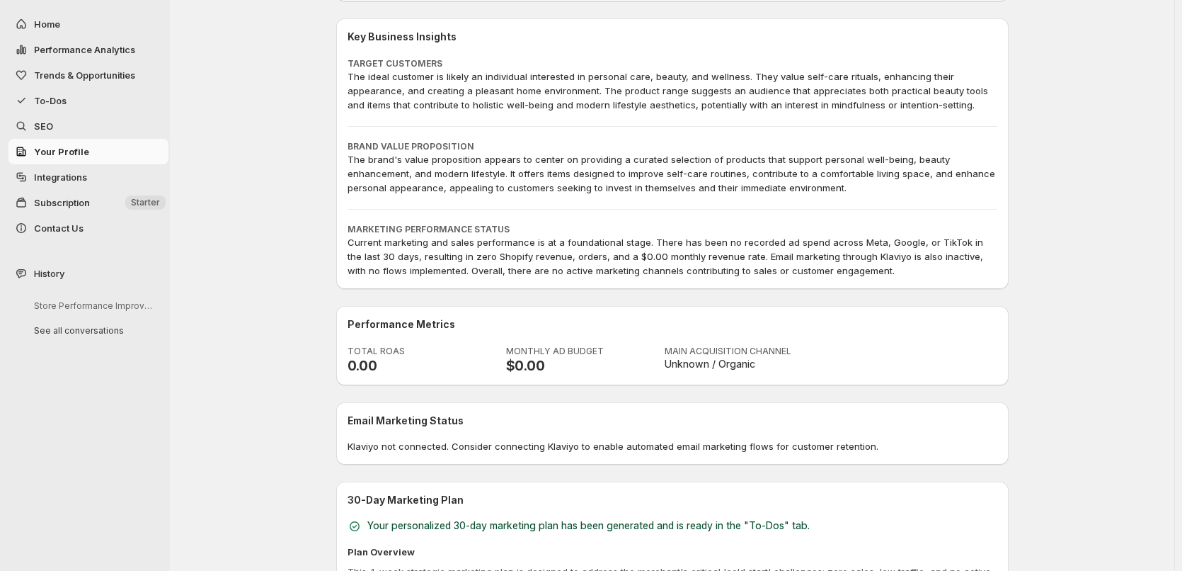
scroll to position [283, 0]
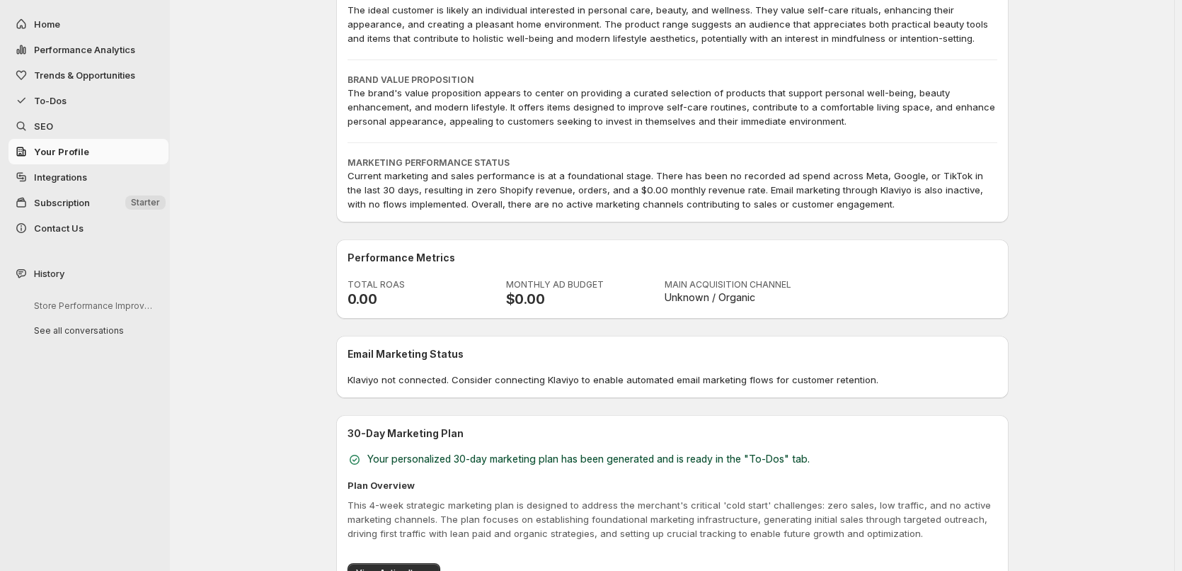
click at [379, 296] on p "0.00" at bounding box center [419, 298] width 142 height 17
click at [549, 300] on p "$ 0.00" at bounding box center [577, 298] width 142 height 17
click at [530, 301] on p "$ 0.00" at bounding box center [577, 298] width 142 height 17
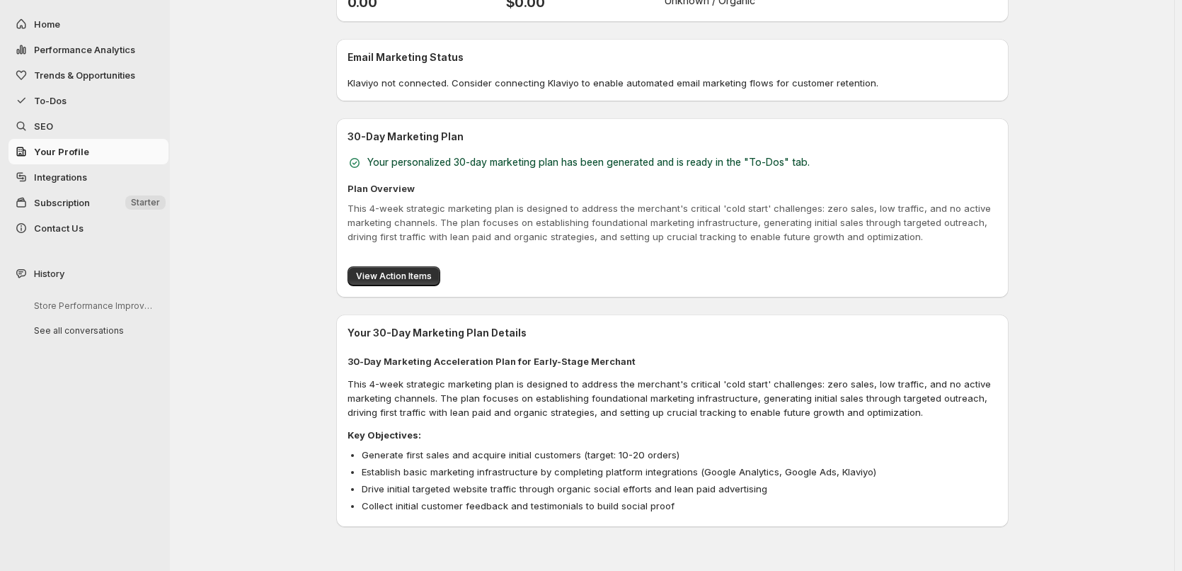
scroll to position [584, 0]
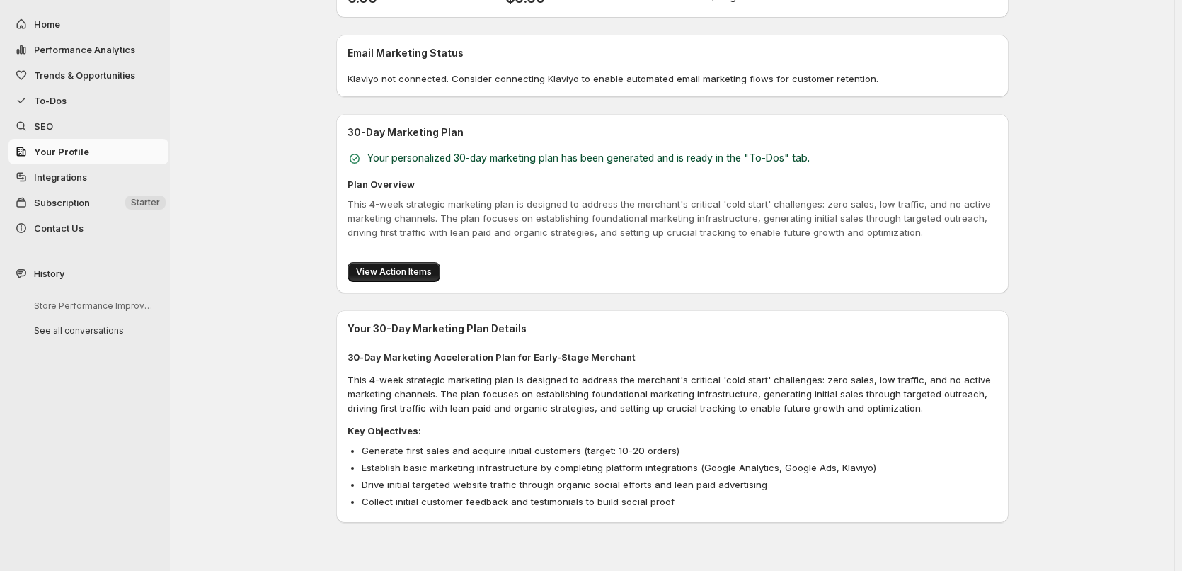
click at [394, 276] on span "View Action Items" at bounding box center [394, 271] width 76 height 11
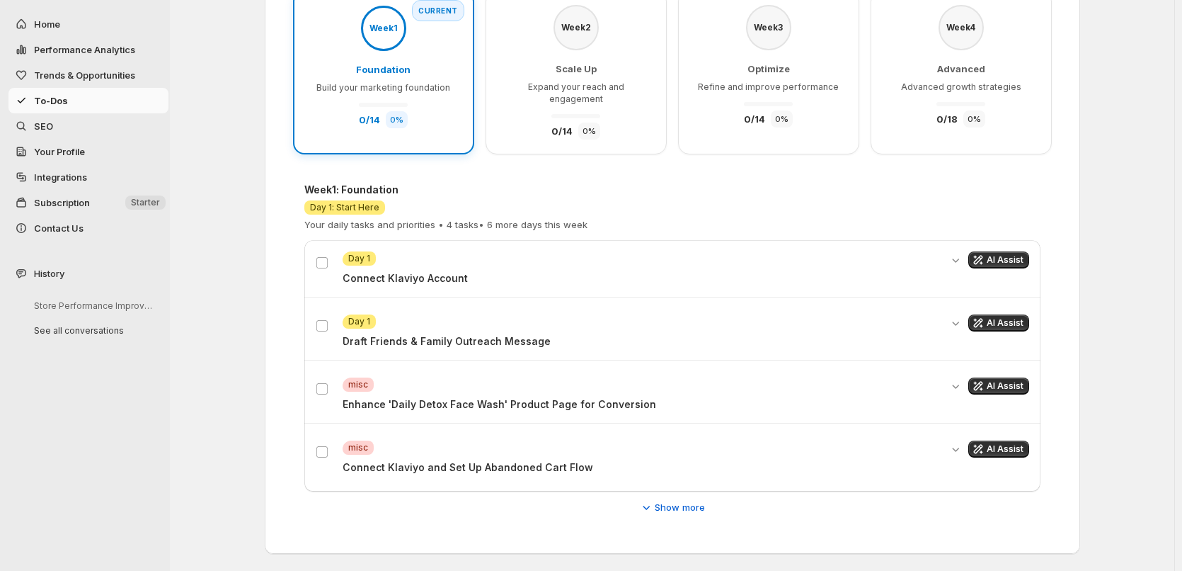
scroll to position [168, 0]
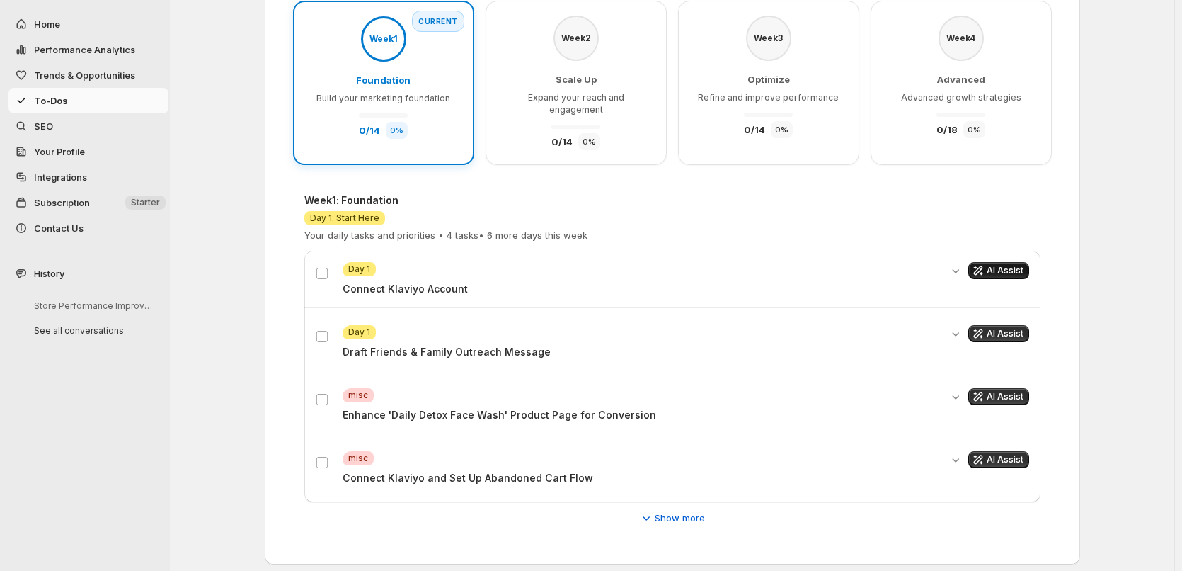
click at [991, 265] on span "AI Assist" at bounding box center [1005, 270] width 37 height 11
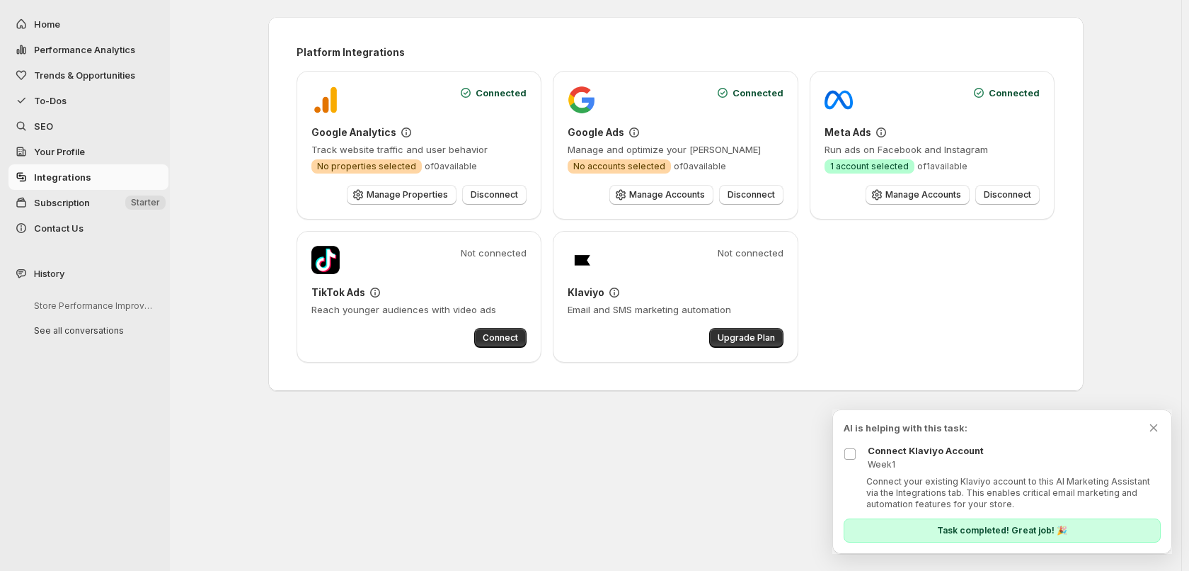
click at [971, 534] on p "Task completed! Great job! 🎉" at bounding box center [1002, 530] width 130 height 11
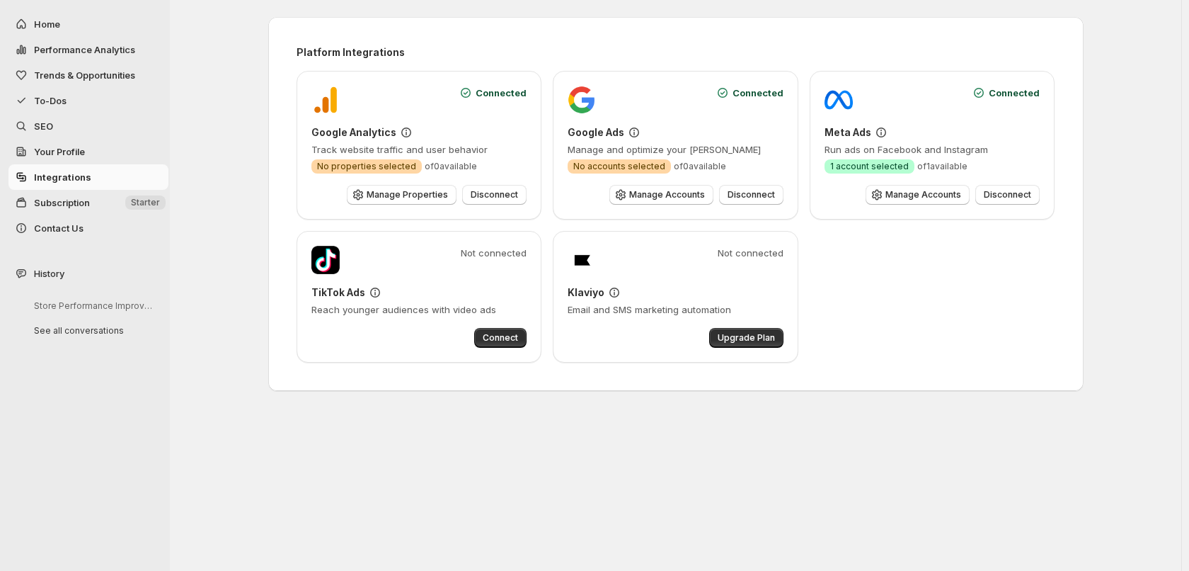
click at [716, 268] on div "Not connected" at bounding box center [676, 260] width 216 height 28
click at [69, 97] on span "To-Dos" at bounding box center [100, 100] width 132 height 14
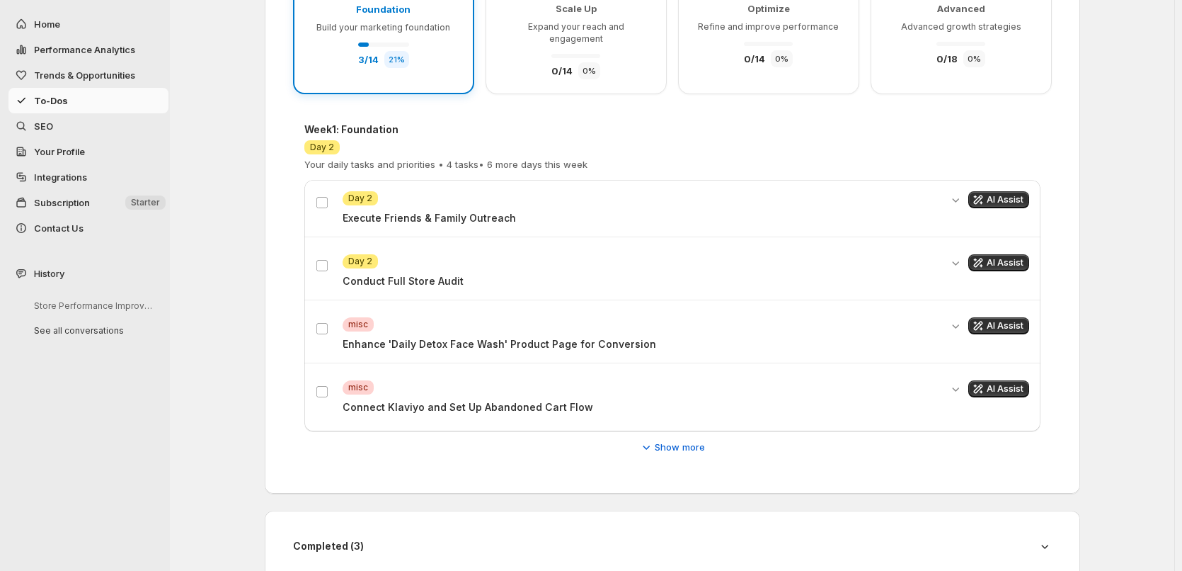
scroll to position [256, 0]
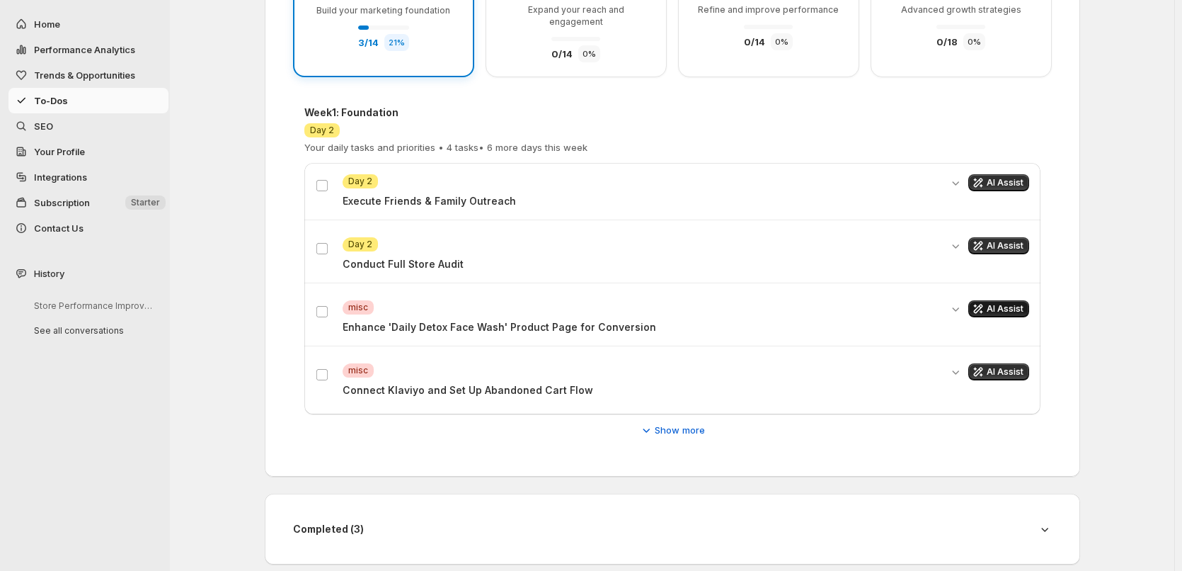
click at [1019, 303] on span "AI Assist" at bounding box center [1005, 308] width 37 height 11
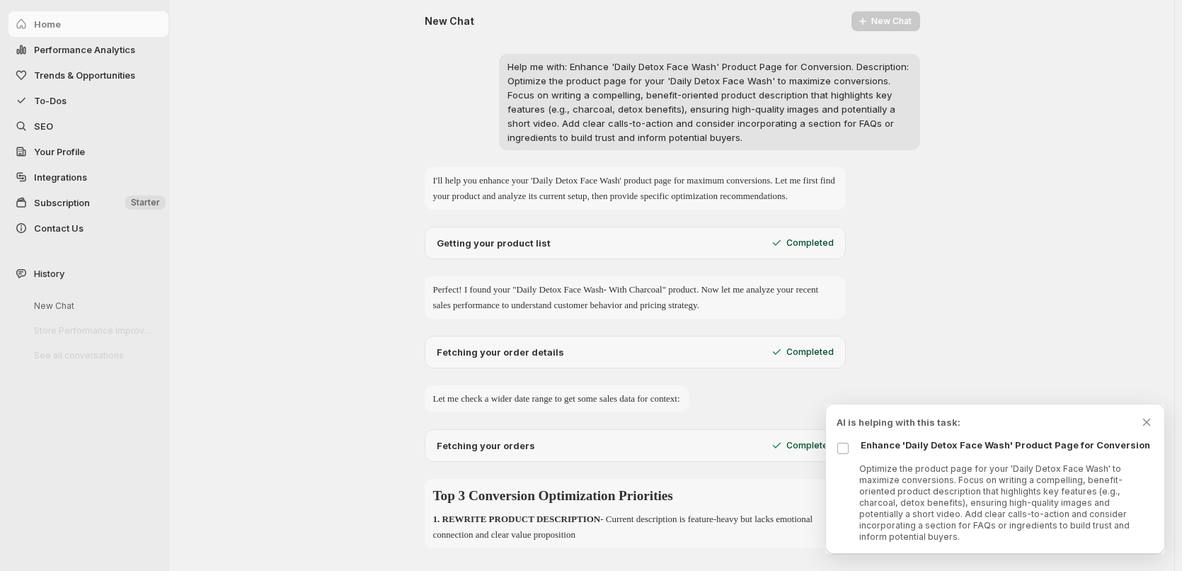
click at [1146, 429] on icon "Dismiss todo indicator" at bounding box center [1147, 422] width 14 height 14
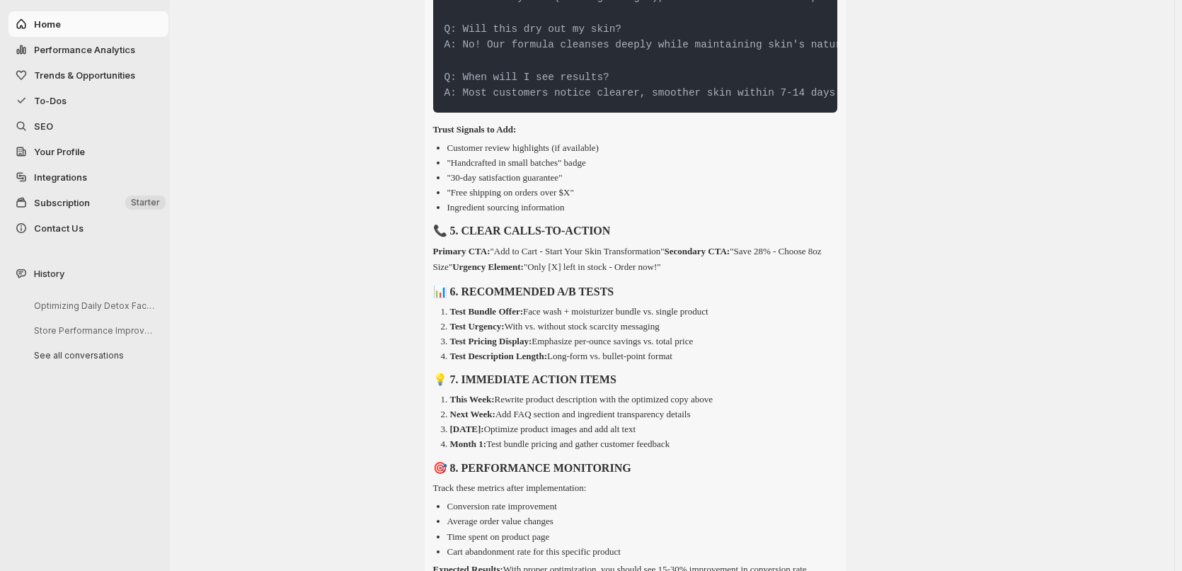
scroll to position [2289, 0]
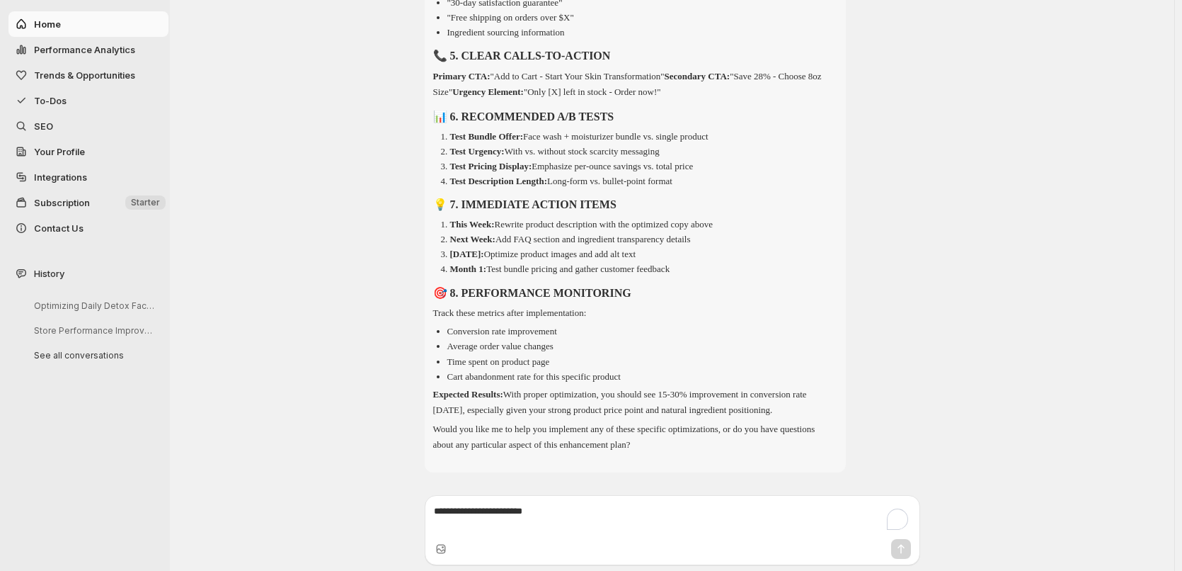
click at [623, 530] on textarea "To enrich screen reader interactions, please activate Accessibility in Grammarl…" at bounding box center [672, 518] width 477 height 28
type textarea "***"
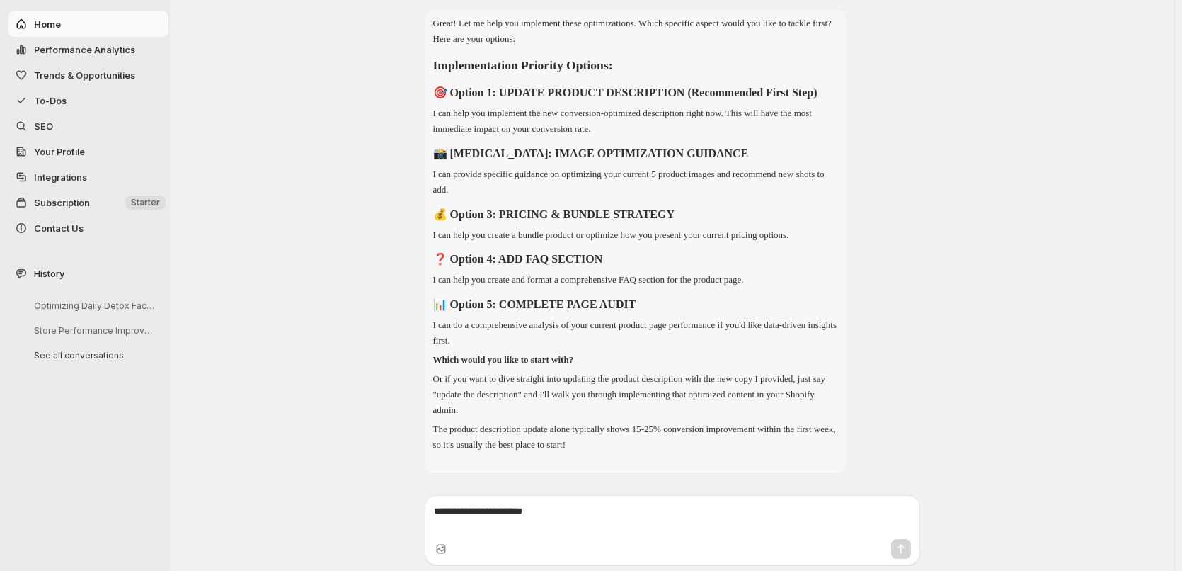
scroll to position [2830, 0]
click at [609, 527] on textarea "To enrich screen reader interactions, please activate Accessibility in Grammarl…" at bounding box center [672, 518] width 477 height 28
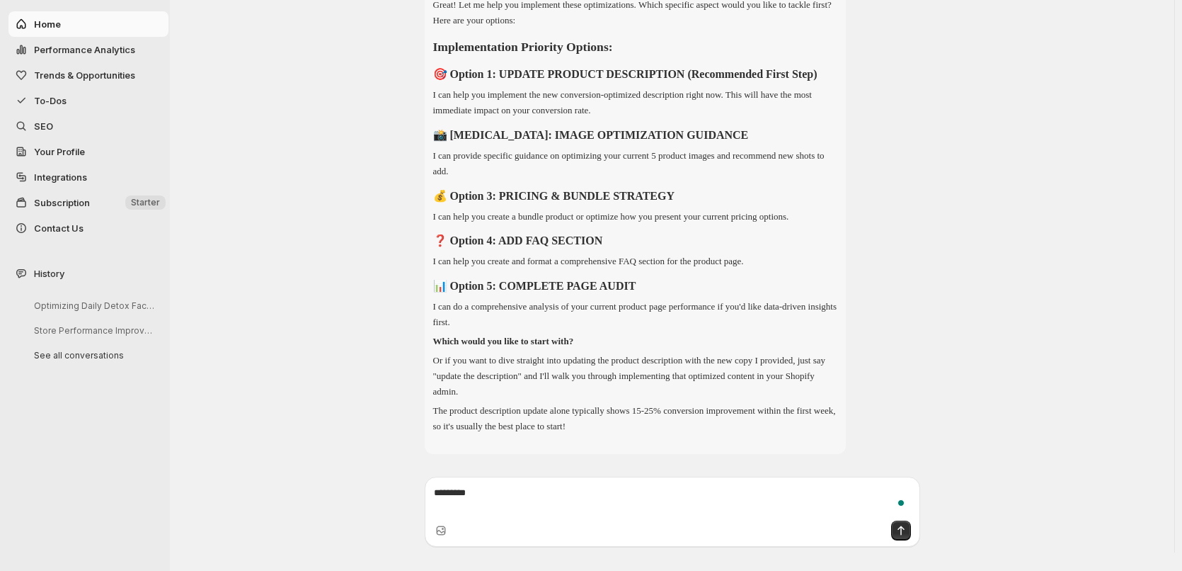
type textarea "*********"
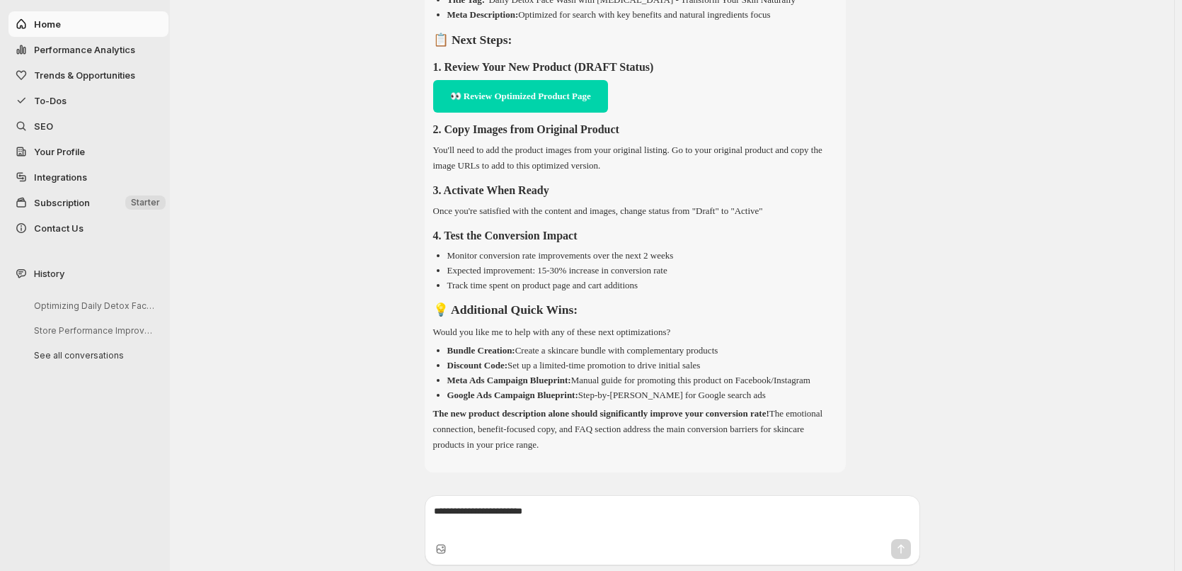
scroll to position [3746, 0]
click at [547, 84] on link "👀 Review Optimized Product Page" at bounding box center [520, 96] width 175 height 33
